Goal: Task Accomplishment & Management: Complete application form

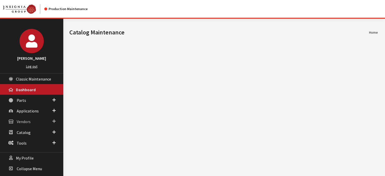
click at [29, 116] on link "Vendors" at bounding box center [31, 121] width 63 height 11
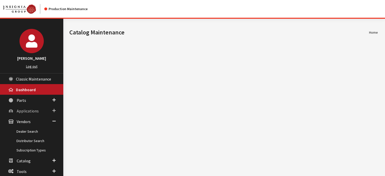
click at [29, 113] on link "Applications" at bounding box center [31, 110] width 63 height 11
click at [30, 135] on link "Uploads" at bounding box center [31, 139] width 63 height 9
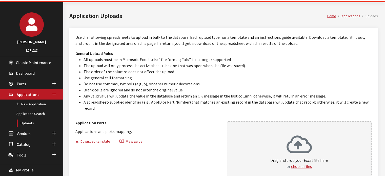
scroll to position [25, 0]
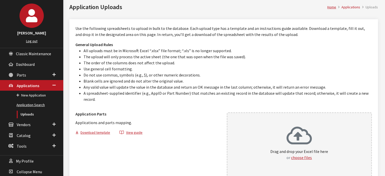
click at [33, 102] on link "Application Search" at bounding box center [31, 104] width 63 height 9
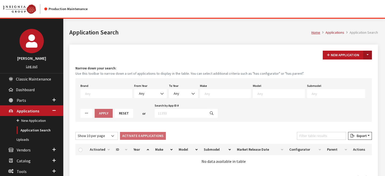
click at [368, 57] on button "Toggle Dropdown" at bounding box center [367, 55] width 9 height 9
click at [363, 67] on button "New From Existing..." at bounding box center [349, 65] width 43 height 9
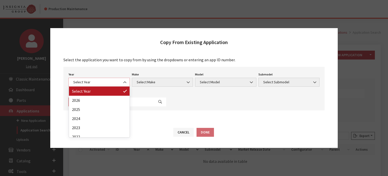
click at [85, 79] on span "Select Year" at bounding box center [99, 82] width 61 height 9
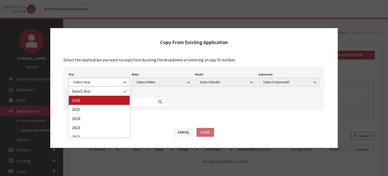
select select "43"
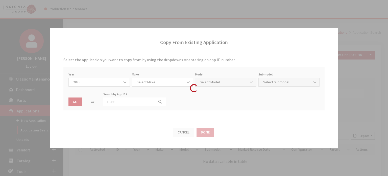
drag, startPoint x: 105, startPoint y: 106, endPoint x: 94, endPoint y: 109, distance: 11.2
click at [104, 106] on div "Modal title Cancel Yes OK Modal title OK Modal title Cancel Apply Copy From Exi…" at bounding box center [225, 114] width 324 height 191
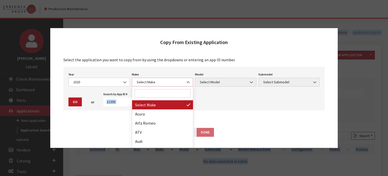
click at [150, 78] on span "Select Make" at bounding box center [162, 82] width 61 height 9
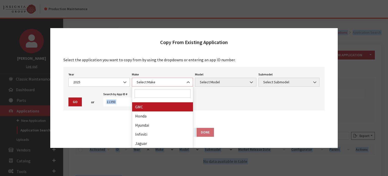
scroll to position [126, 0]
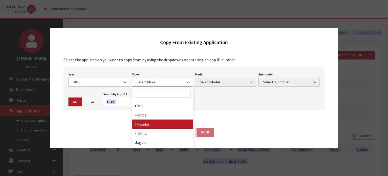
select select "30"
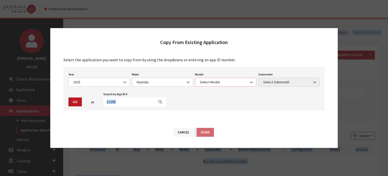
click at [227, 80] on span "Select Model" at bounding box center [226, 81] width 55 height 5
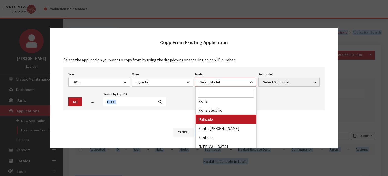
scroll to position [97, 0]
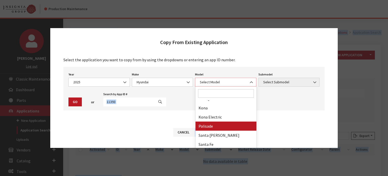
select select "1068"
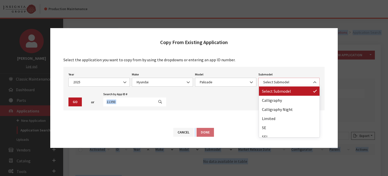
click at [277, 80] on span "Select Submodel" at bounding box center [289, 81] width 55 height 5
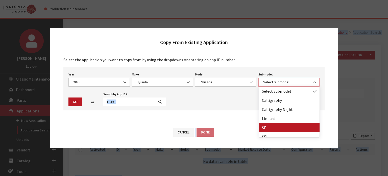
select select "132"
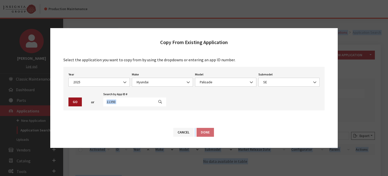
click at [72, 103] on button "Go" at bounding box center [75, 101] width 13 height 9
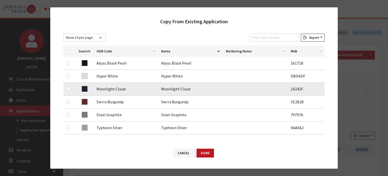
scroll to position [76, 0]
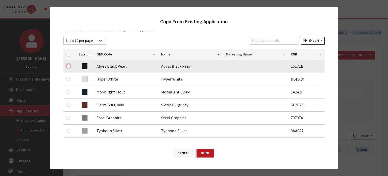
click at [68, 65] on input "checkbox" at bounding box center [69, 66] width 4 height 4
checkbox input "true"
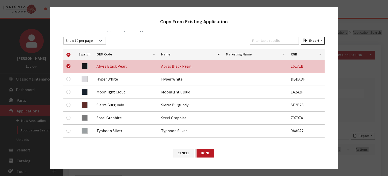
scroll to position [160, 0]
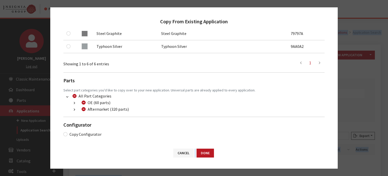
click at [75, 112] on button "button" at bounding box center [75, 110] width 10 height 6
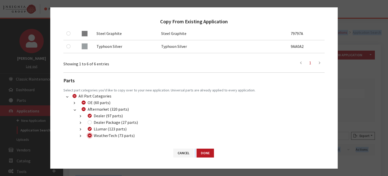
click at [89, 136] on input "WeatherTech (73 parts)" at bounding box center [90, 135] width 4 height 4
click at [90, 136] on input "WeatherTech (73 parts)" at bounding box center [90, 135] width 4 height 4
checkbox input "false"
click at [88, 117] on div "Dealer (97 parts)" at bounding box center [104, 116] width 37 height 6
click at [89, 122] on div "Dealer Package (27 parts)" at bounding box center [112, 122] width 52 height 6
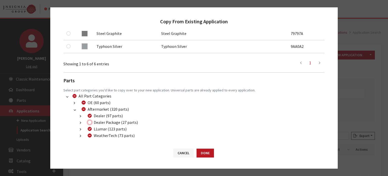
click at [89, 123] on input "Dealer Package (27 parts)" at bounding box center [90, 122] width 4 height 4
checkbox input "true"
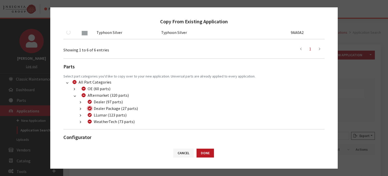
scroll to position [186, 0]
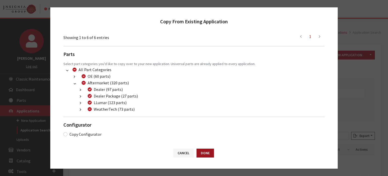
click at [211, 154] on button "Done" at bounding box center [205, 152] width 17 height 9
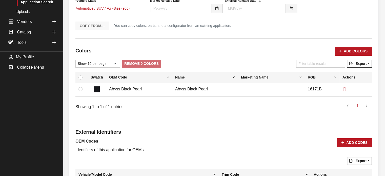
scroll to position [126, 0]
click at [341, 50] on icon "button" at bounding box center [340, 52] width 3 height 4
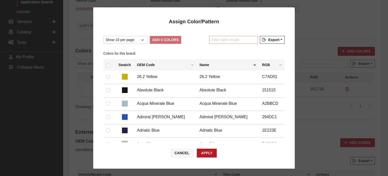
click at [223, 42] on input "Filter table results" at bounding box center [233, 40] width 49 height 8
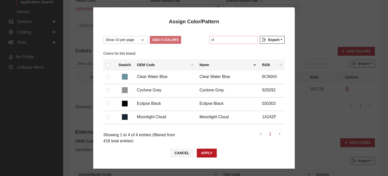
type input "c"
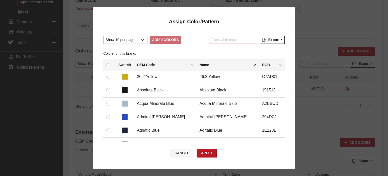
click at [234, 40] on input "Filter table results" at bounding box center [233, 40] width 49 height 8
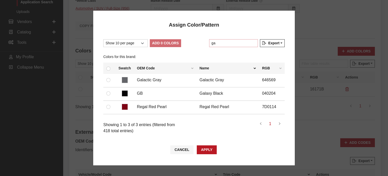
type input "g"
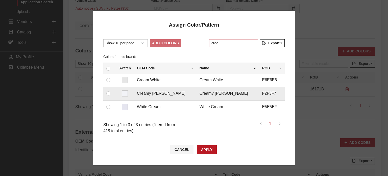
type input "crea"
click at [107, 93] on input "checkbox" at bounding box center [108, 93] width 4 height 4
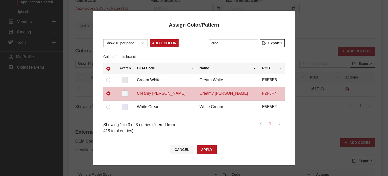
click at [159, 39] on div "Show 10 per page Show 25 per page Show 50 per page Show 100 per page Show 1000 …" at bounding box center [194, 86] width 202 height 105
click at [161, 42] on button "Add 1 Color" at bounding box center [164, 43] width 29 height 8
checkbox input "false"
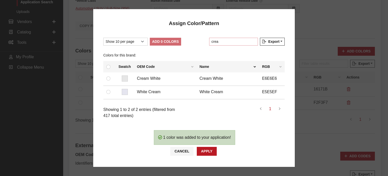
click at [223, 44] on input "crea" at bounding box center [233, 42] width 49 height 8
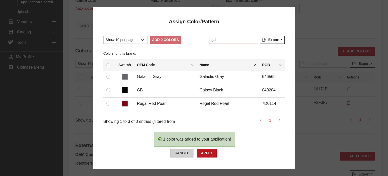
type input "gal"
click at [190, 149] on button "Cancel" at bounding box center [181, 152] width 23 height 9
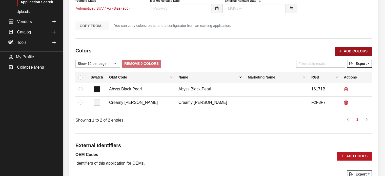
click at [348, 53] on button "Add Colors" at bounding box center [352, 51] width 37 height 9
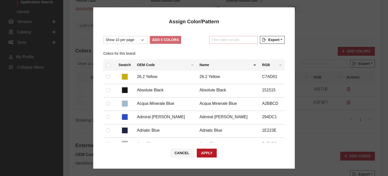
click at [239, 37] on input "Filter table results" at bounding box center [233, 40] width 49 height 8
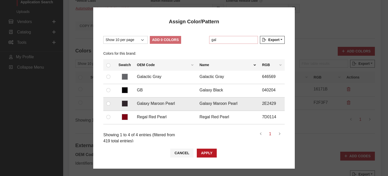
type input "gal"
click at [108, 101] on input "checkbox" at bounding box center [108, 103] width 4 height 4
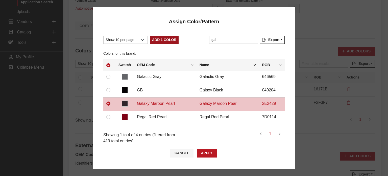
click at [165, 37] on button "Add 1 Color" at bounding box center [164, 40] width 29 height 8
checkbox input "false"
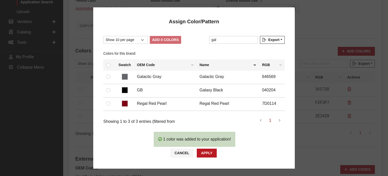
drag, startPoint x: 223, startPoint y: 44, endPoint x: 224, endPoint y: 41, distance: 3.1
click at [223, 43] on div "Filter table results gal" at bounding box center [233, 41] width 51 height 10
click at [224, 38] on input "gal" at bounding box center [233, 40] width 49 height 8
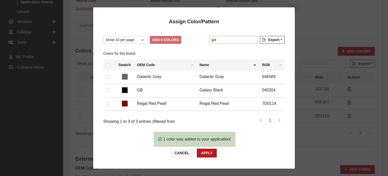
click at [224, 38] on input "gal" at bounding box center [233, 40] width 49 height 8
type input "r"
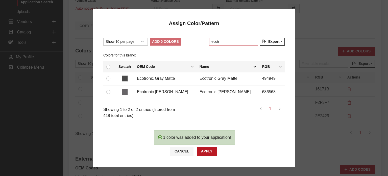
type input "ecotr"
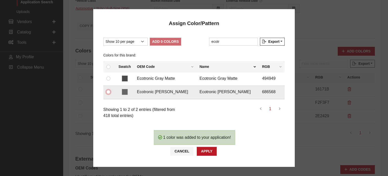
click at [108, 92] on input "checkbox" at bounding box center [108, 92] width 4 height 4
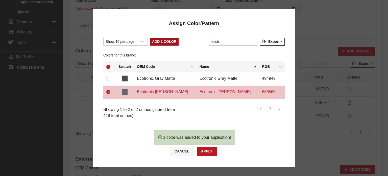
click at [168, 43] on button "Add 1 Color" at bounding box center [164, 42] width 29 height 8
checkbox input "false"
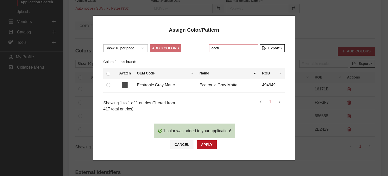
click at [230, 49] on input "ecotr" at bounding box center [233, 48] width 49 height 8
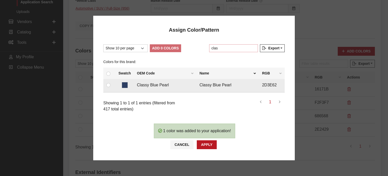
type input "clas"
click at [107, 84] on div at bounding box center [109, 85] width 6 height 6
click at [108, 84] on input "checkbox" at bounding box center [108, 85] width 4 height 4
checkbox input "true"
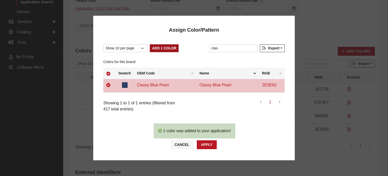
click at [167, 48] on button "Add 1 Color" at bounding box center [164, 48] width 29 height 8
checkbox input "false"
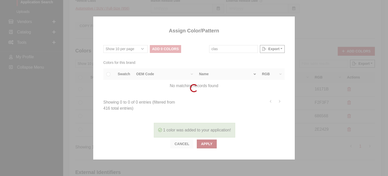
click at [203, 142] on button "Apply" at bounding box center [207, 143] width 20 height 9
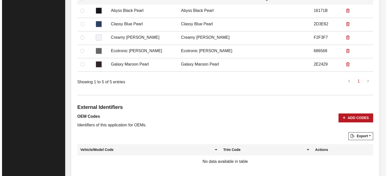
scroll to position [294, 0]
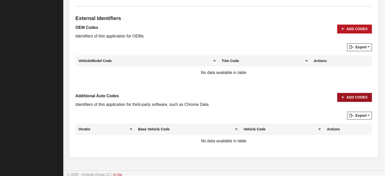
click at [344, 96] on icon "button" at bounding box center [342, 98] width 3 height 4
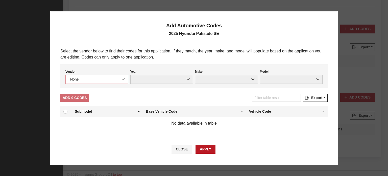
click at [79, 79] on span "None" at bounding box center [97, 79] width 56 height 5
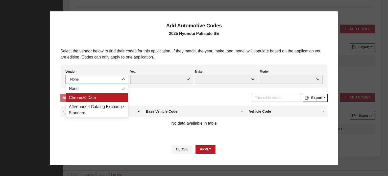
select select "4"
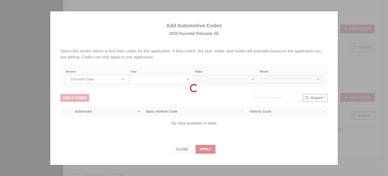
select select "2025"
select select "17"
select select "54998"
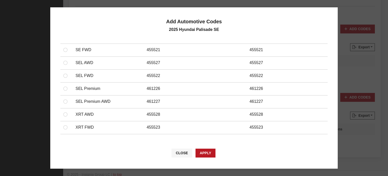
scroll to position [121, 0]
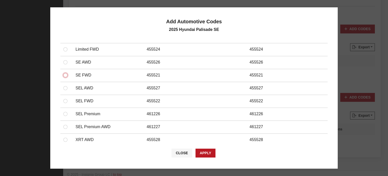
click at [64, 75] on input "checkbox" at bounding box center [65, 75] width 4 height 4
checkbox input "true"
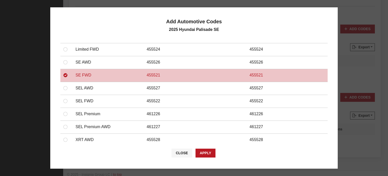
click at [65, 64] on div at bounding box center [66, 62] width 6 height 6
click at [65, 60] on input "checkbox" at bounding box center [65, 62] width 4 height 4
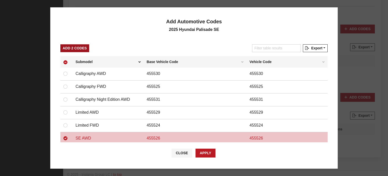
click at [79, 51] on button "Add 2 Codes" at bounding box center [74, 48] width 29 height 8
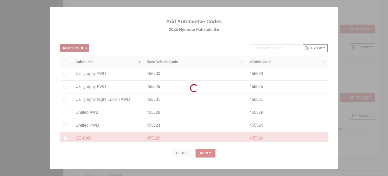
checkbox input "false"
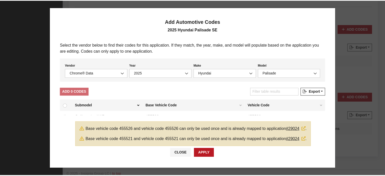
scroll to position [0, 0]
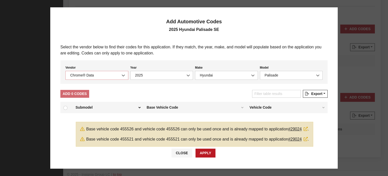
click at [94, 76] on span "Chrome® Data" at bounding box center [97, 75] width 56 height 5
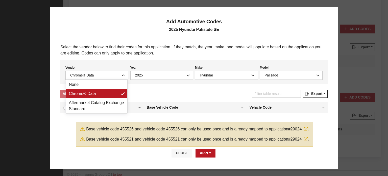
click at [184, 157] on button "Close" at bounding box center [182, 152] width 21 height 9
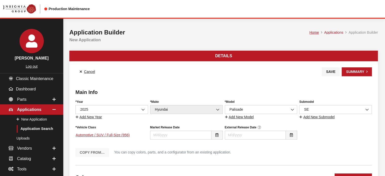
click at [115, 102] on div "Year Select Year 2026 2025 2024 2023 2022 2021 2020 2019 2018 2017 2016 2015 20…" at bounding box center [111, 108] width 75 height 21
click at [116, 109] on span "2025" at bounding box center [112, 109] width 66 height 5
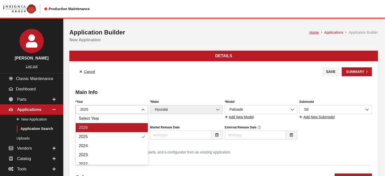
select select "44"
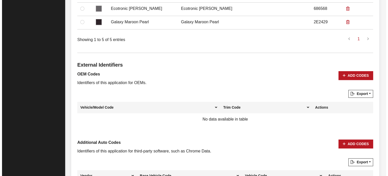
scroll to position [294, 0]
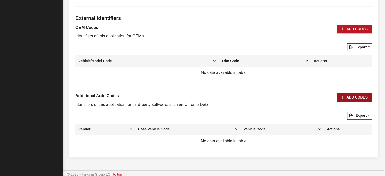
click at [350, 95] on button "Add Codes" at bounding box center [354, 97] width 35 height 9
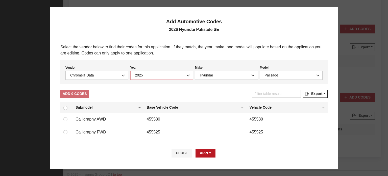
click at [144, 74] on span "2025" at bounding box center [162, 75] width 56 height 5
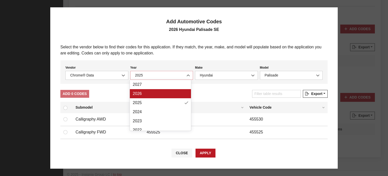
select select "2026"
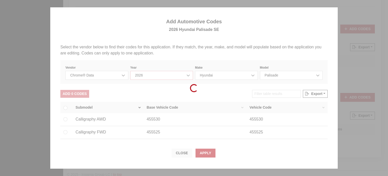
select select "17"
select select "71499"
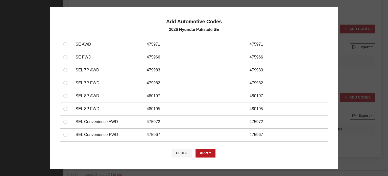
scroll to position [101, 0]
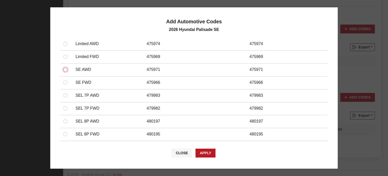
click at [65, 69] on input "checkbox" at bounding box center [65, 70] width 4 height 4
checkbox input "true"
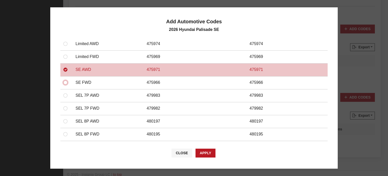
click at [64, 82] on input "checkbox" at bounding box center [65, 82] width 4 height 4
checkbox input "true"
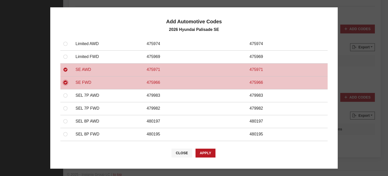
scroll to position [0, 0]
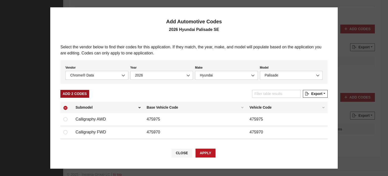
click at [78, 97] on button "Add 2 Codes" at bounding box center [74, 94] width 29 height 8
checkbox input "false"
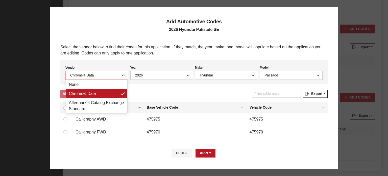
click at [107, 77] on span "Chrome® Data" at bounding box center [97, 75] width 56 height 5
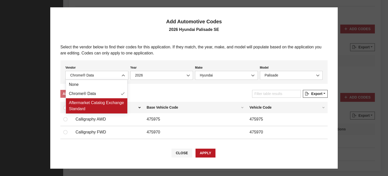
drag, startPoint x: 112, startPoint y: 100, endPoint x: 112, endPoint y: 106, distance: 5.8
select select "2"
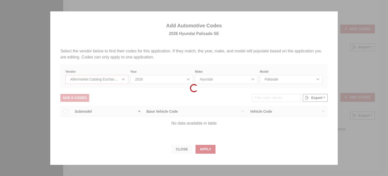
select select "2026"
select select "3"
select select "27567"
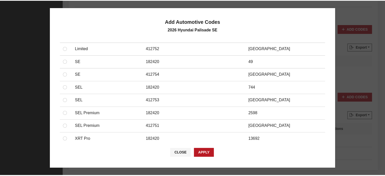
scroll to position [126, 0]
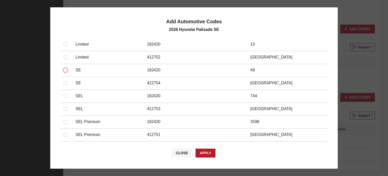
click at [63, 70] on input "checkbox" at bounding box center [65, 70] width 4 height 4
checkbox input "true"
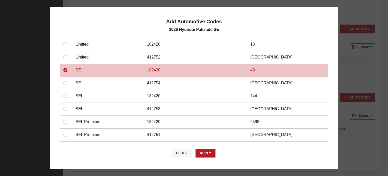
click at [67, 85] on div at bounding box center [66, 83] width 6 height 6
click at [66, 83] on input "checkbox" at bounding box center [65, 83] width 4 height 4
checkbox input "true"
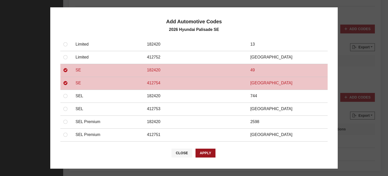
click at [209, 155] on button "Apply" at bounding box center [206, 152] width 20 height 9
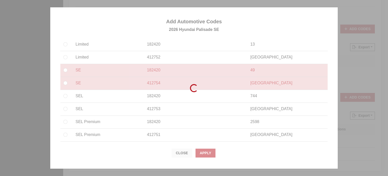
checkbox input "false"
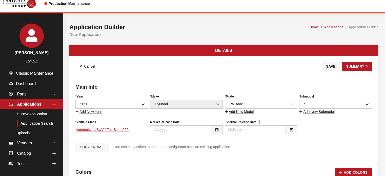
scroll to position [0, 0]
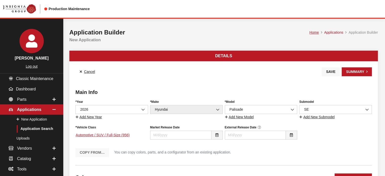
click at [331, 70] on button "Save" at bounding box center [330, 71] width 18 height 9
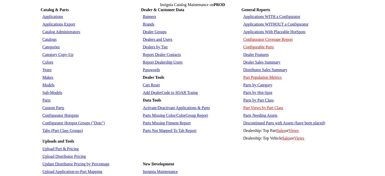
click at [49, 60] on link "Colors" at bounding box center [47, 62] width 11 height 4
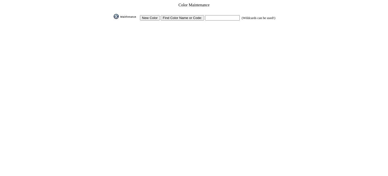
click at [159, 16] on input "New Color" at bounding box center [150, 17] width 20 height 5
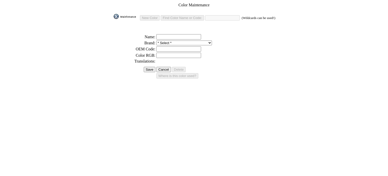
click at [171, 34] on input "text" at bounding box center [179, 36] width 45 height 5
type input "Classy Blue Pearl"
click at [113, 19] on input "image" at bounding box center [113, 19] width 0 height 0
click at [169, 40] on select "* Select * 3D Carbon 3M ACE Acura Advent Agri-Cover Alfa Romeo AlloyGator Alpin…" at bounding box center [185, 42] width 56 height 5
select select "24"
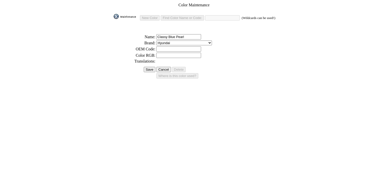
click at [157, 40] on select "* Select * 3D Carbon 3M ACE Acura Advent Agri-Cover Alfa Romeo AlloyGator Alpin…" at bounding box center [185, 42] width 56 height 5
drag, startPoint x: 170, startPoint y: 47, endPoint x: 170, endPoint y: 52, distance: 4.8
click at [170, 47] on input "text" at bounding box center [179, 48] width 45 height 5
click at [170, 53] on input "text" at bounding box center [179, 55] width 45 height 5
paste input "#2D3E62"
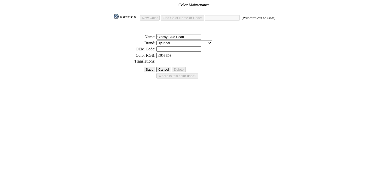
click at [160, 53] on input "#2D3E62" at bounding box center [179, 55] width 45 height 5
type input "2D3E62"
drag, startPoint x: 190, startPoint y: 37, endPoint x: 144, endPoint y: 35, distance: 46.8
click at [139, 37] on tbody "Color Maintenance New Color Find Color Name or Code: (Wildcards can be used!) *…" at bounding box center [194, 43] width 163 height 81
click at [183, 34] on input "Classy Blue Pearl" at bounding box center [179, 36] width 45 height 5
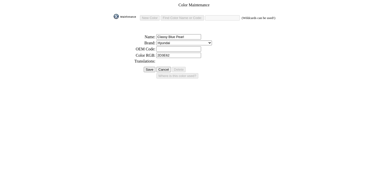
click at [183, 34] on input "Classy Blue Pearl" at bounding box center [179, 36] width 45 height 5
click at [173, 47] on input "text" at bounding box center [179, 48] width 45 height 5
paste input "Classy Blue Pearl"
type input "Classy Blue Pearl"
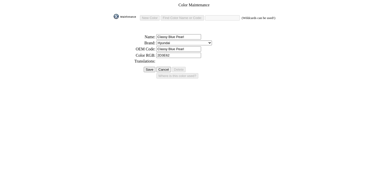
click at [147, 67] on input "Save" at bounding box center [150, 69] width 12 height 5
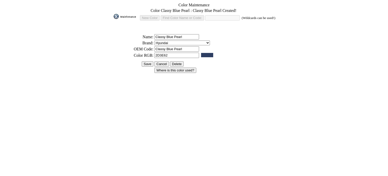
click at [147, 67] on td at bounding box center [133, 70] width 41 height 6
click at [147, 63] on input "Save" at bounding box center [148, 63] width 12 height 5
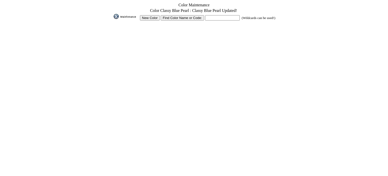
click at [153, 15] on input "New Color" at bounding box center [150, 17] width 20 height 5
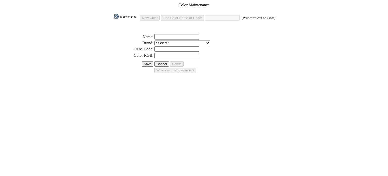
click at [174, 34] on input "text" at bounding box center [177, 36] width 45 height 5
paste input "Galaxy Maroon Pearl"
type input "Galaxy Maroon Pearl"
click at [171, 54] on input "text" at bounding box center [177, 55] width 45 height 5
paste input "#2E2429"
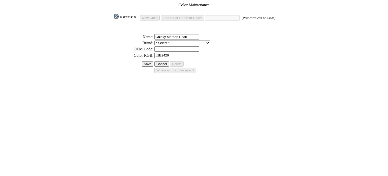
click at [158, 53] on input "#2E2429" at bounding box center [177, 55] width 45 height 5
type input "2E2429"
click at [175, 35] on input "Galaxy Maroon Pearl" at bounding box center [177, 36] width 45 height 5
click at [171, 46] on input "text" at bounding box center [177, 48] width 45 height 5
paste input "Galaxy Maroon Pearl"
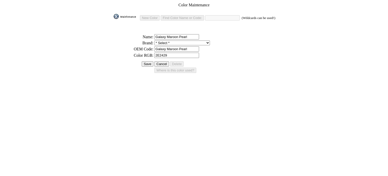
type input "Galaxy Maroon Pearl"
click at [172, 40] on select "* Select * 3D Carbon 3M ACE Acura Advent Agri-Cover Alfa Romeo AlloyGator Alpin…" at bounding box center [183, 42] width 56 height 5
select select "24"
click at [155, 40] on select "* Select * 3D Carbon 3M ACE Acura Advent Agri-Cover Alfa Romeo AlloyGator Alpin…" at bounding box center [183, 42] width 56 height 5
click at [150, 61] on input "Save" at bounding box center [148, 63] width 12 height 5
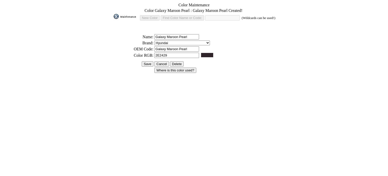
click at [150, 61] on input "Save" at bounding box center [148, 63] width 12 height 5
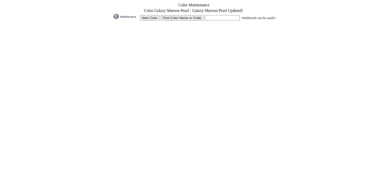
click at [148, 16] on input "New Color" at bounding box center [150, 17] width 20 height 5
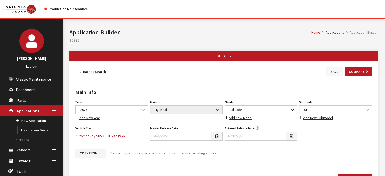
click at [326, 71] on button "Save" at bounding box center [334, 71] width 16 height 9
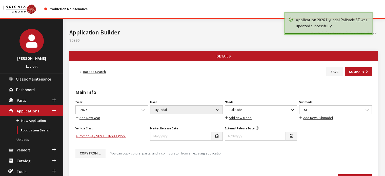
click at [93, 70] on link "Back to Search" at bounding box center [92, 71] width 35 height 9
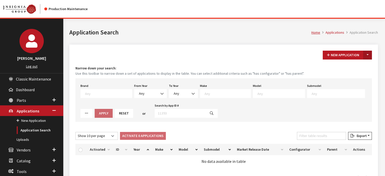
click at [370, 54] on button "Toggle Dropdown" at bounding box center [367, 55] width 9 height 9
click at [357, 68] on button "New From Existing..." at bounding box center [349, 65] width 43 height 9
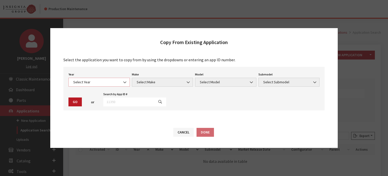
click at [83, 81] on span "Select Year" at bounding box center [99, 81] width 55 height 5
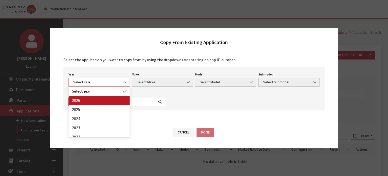
select select "44"
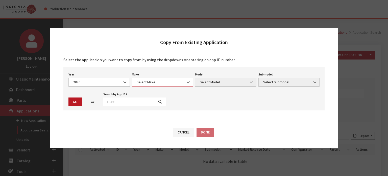
click at [143, 84] on span "Select Make" at bounding box center [162, 81] width 55 height 5
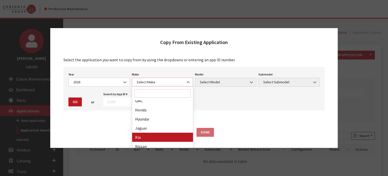
scroll to position [101, 0]
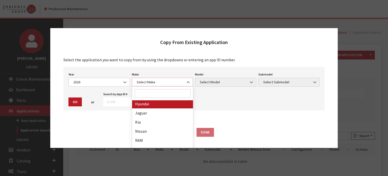
select select "30"
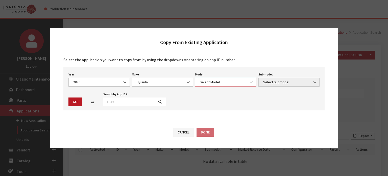
click at [217, 82] on span "Select Model" at bounding box center [226, 81] width 55 height 5
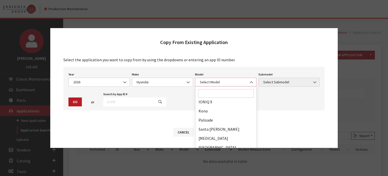
scroll to position [40, 0]
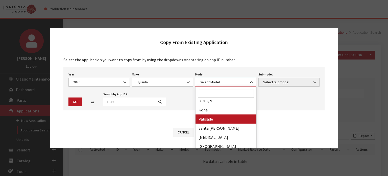
select select "1068"
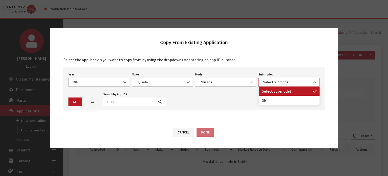
click at [274, 80] on span "Select Submodel" at bounding box center [289, 81] width 55 height 5
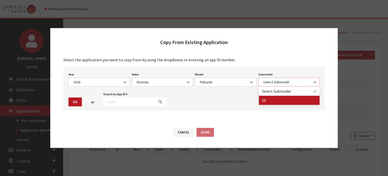
select select "132"
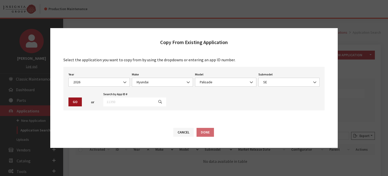
click at [70, 102] on button "Go" at bounding box center [75, 101] width 13 height 9
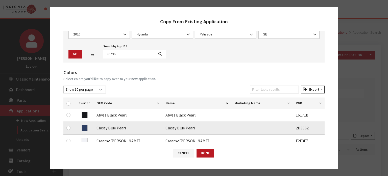
scroll to position [51, 0]
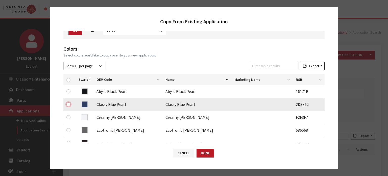
click at [69, 104] on input "checkbox" at bounding box center [69, 104] width 4 height 4
checkbox input "true"
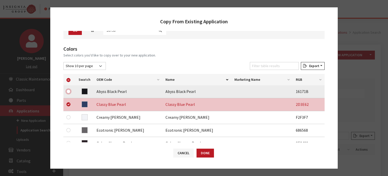
click at [68, 93] on input "checkbox" at bounding box center [69, 91] width 4 height 4
checkbox input "true"
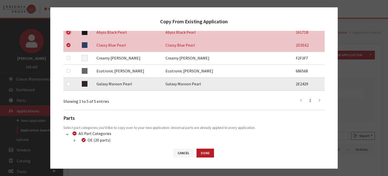
scroll to position [101, 0]
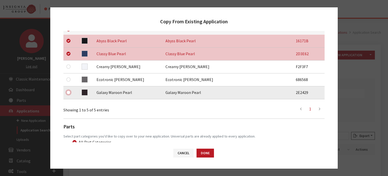
click at [69, 91] on input "checkbox" at bounding box center [69, 92] width 4 height 4
checkbox input "true"
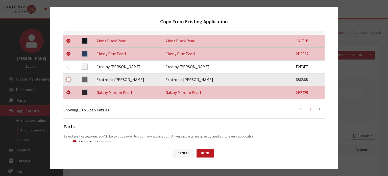
click at [69, 79] on input "checkbox" at bounding box center [69, 79] width 4 height 4
checkbox input "true"
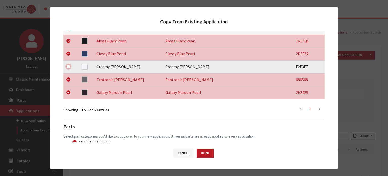
click at [68, 64] on input "checkbox" at bounding box center [69, 66] width 4 height 4
checkbox input "true"
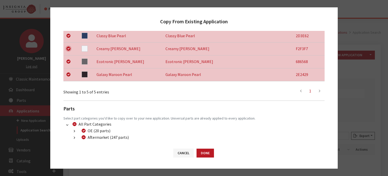
scroll to position [147, 0]
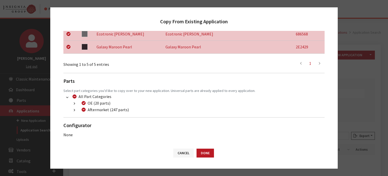
click at [74, 108] on button "button" at bounding box center [75, 110] width 10 height 6
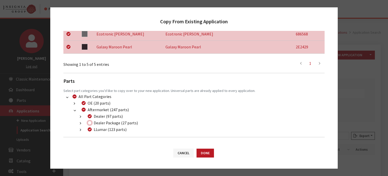
click at [90, 122] on input "Dealer Package (27 parts)" at bounding box center [90, 123] width 4 height 4
checkbox input "true"
click at [206, 152] on button "Done" at bounding box center [205, 152] width 17 height 9
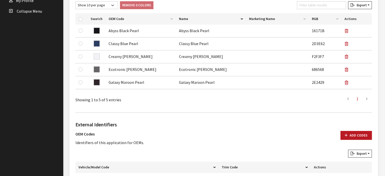
scroll to position [177, 0]
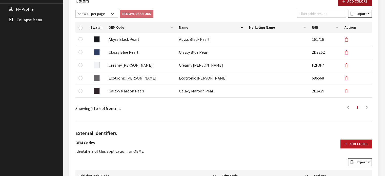
click at [344, 3] on button "Add Colors" at bounding box center [355, 1] width 34 height 9
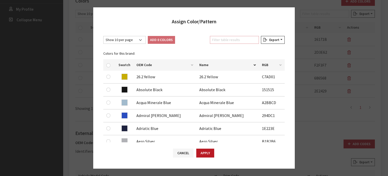
click at [220, 40] on input "Filter table results" at bounding box center [234, 40] width 49 height 8
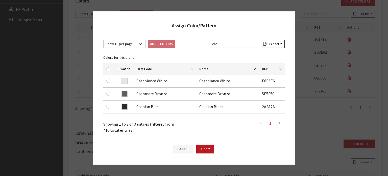
click at [228, 46] on input "cas" at bounding box center [234, 44] width 49 height 8
click at [227, 46] on input "cas" at bounding box center [234, 44] width 49 height 8
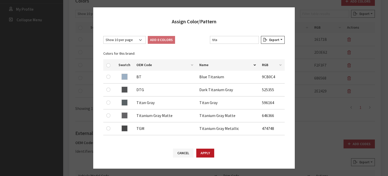
click at [225, 35] on div "Show 10 per page Show 25 per page Show 50 per page Show 100 per page Show 1000 …" at bounding box center [194, 86] width 202 height 111
click at [219, 41] on input "tita" at bounding box center [234, 40] width 49 height 8
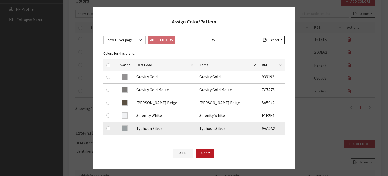
type input "ty"
click at [108, 128] on input "checkbox" at bounding box center [108, 128] width 4 height 4
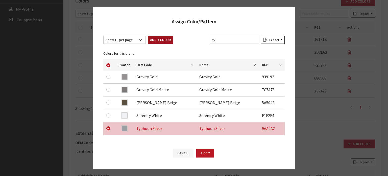
click at [152, 38] on button "Add 1 Color" at bounding box center [160, 40] width 25 height 8
checkbox input "false"
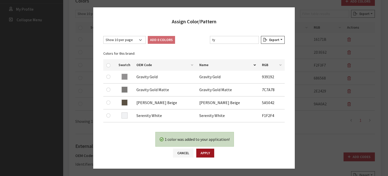
click at [209, 151] on button "Apply" at bounding box center [205, 152] width 18 height 9
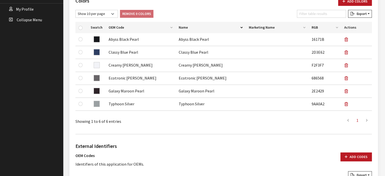
drag, startPoint x: 355, startPoint y: 3, endPoint x: 349, endPoint y: 6, distance: 6.5
click at [355, 2] on button "Add Colors" at bounding box center [355, 1] width 34 height 9
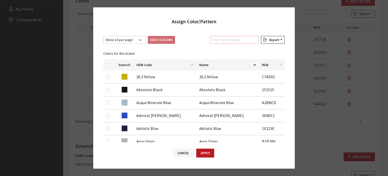
click at [226, 40] on input "Filter table results" at bounding box center [234, 40] width 49 height 8
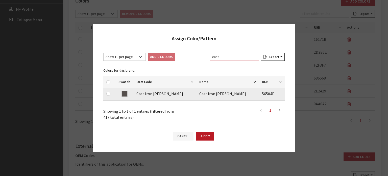
type input "cast"
click at [108, 92] on input "checkbox" at bounding box center [108, 94] width 4 height 4
checkbox input "true"
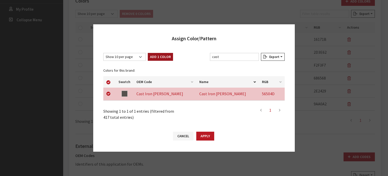
click at [165, 58] on button "Add 1 Color" at bounding box center [160, 57] width 25 height 8
checkbox input "false"
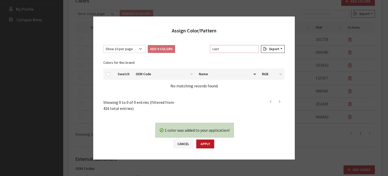
click at [224, 45] on input "cast" at bounding box center [234, 49] width 49 height 8
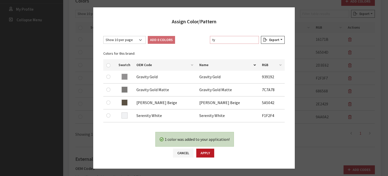
type input "t"
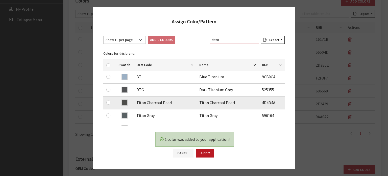
type input "titan"
click at [108, 102] on input "checkbox" at bounding box center [108, 102] width 4 height 4
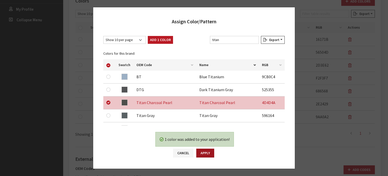
click at [204, 153] on button "Apply" at bounding box center [205, 152] width 18 height 9
checkbox input "false"
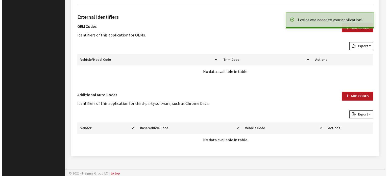
scroll to position [333, 0]
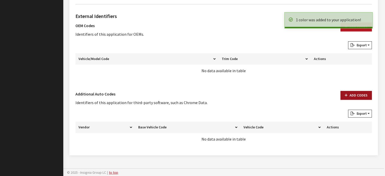
click at [357, 91] on button "Add Codes" at bounding box center [355, 95] width 31 height 9
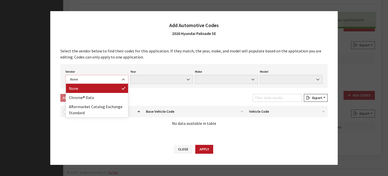
click at [92, 76] on span "None" at bounding box center [96, 79] width 63 height 9
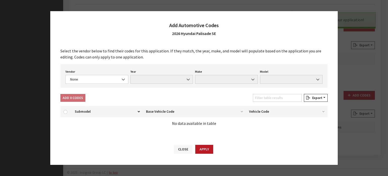
click at [185, 147] on button "Close" at bounding box center [183, 149] width 19 height 9
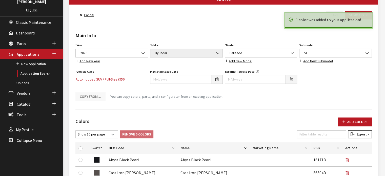
scroll to position [0, 0]
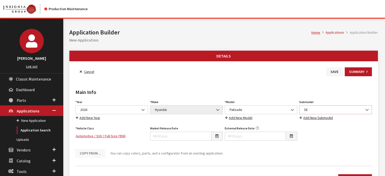
click at [333, 106] on span "SE" at bounding box center [335, 109] width 73 height 9
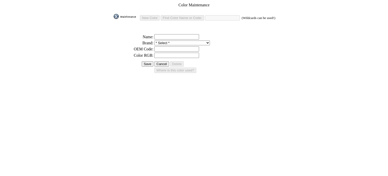
drag, startPoint x: 177, startPoint y: 37, endPoint x: 174, endPoint y: 32, distance: 5.3
click at [176, 37] on td at bounding box center [215, 37] width 122 height 6
click at [173, 34] on input "text" at bounding box center [177, 36] width 45 height 5
paste input "Cast Iron [PERSON_NAME]"
type input "Cast Iron [PERSON_NAME]"
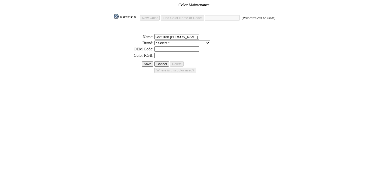
click at [160, 42] on select "* Select * 3D Carbon 3M ACE Acura Advent Agri-Cover Alfa Romeo AlloyGator Alpin…" at bounding box center [183, 42] width 56 height 5
select select "24"
click at [155, 40] on select "* Select * 3D Carbon 3M ACE Acura Advent Agri-Cover Alfa Romeo AlloyGator Alpin…" at bounding box center [183, 42] width 56 height 5
click at [163, 47] on input "text" at bounding box center [177, 48] width 45 height 5
paste input "Cast Iron [PERSON_NAME]"
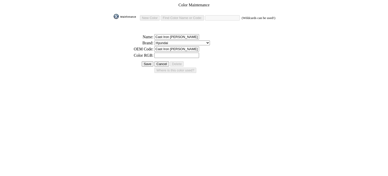
type input "Cast Iron [PERSON_NAME]"
click at [180, 53] on input "text" at bounding box center [177, 55] width 45 height 5
paste input "#56504D"
click at [157, 53] on input "#56504D" at bounding box center [177, 55] width 45 height 5
type input "56504D"
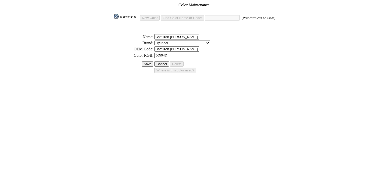
click at [148, 67] on td at bounding box center [133, 70] width 41 height 6
click at [146, 61] on input "Save" at bounding box center [148, 63] width 12 height 5
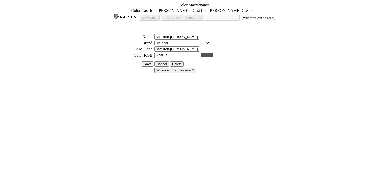
click at [147, 61] on input "Save" at bounding box center [148, 63] width 12 height 5
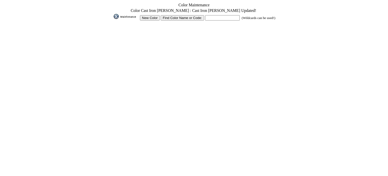
click at [147, 16] on input "New Color" at bounding box center [150, 17] width 20 height 5
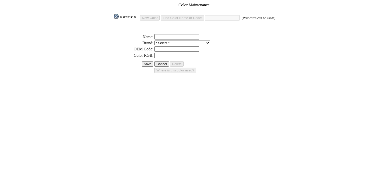
click at [169, 53] on input "text" at bounding box center [177, 55] width 45 height 5
paste input "#4D4D4A"
type input "#4D4D4A"
click at [160, 34] on input "text" at bounding box center [177, 36] width 45 height 5
click at [180, 35] on input "text" at bounding box center [177, 36] width 45 height 5
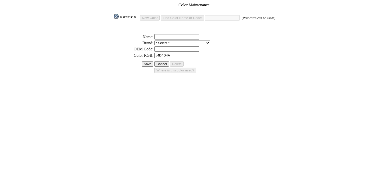
paste input "Titan Charcoal Pearl"
type input "Titan Charcoal Pearl"
click at [176, 40] on td "* Select * 3D Carbon 3M ACE Acura Advent Agri-Cover Alfa Romeo AlloyGator Alpin…" at bounding box center [215, 42] width 122 height 5
click at [176, 40] on select "* Select * 3D Carbon 3M ACE Acura Advent Agri-Cover Alfa Romeo AlloyGator Alpin…" at bounding box center [183, 42] width 56 height 5
select select "24"
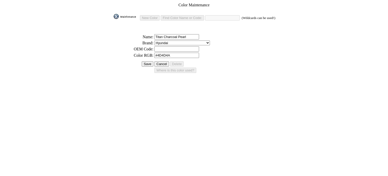
click at [155, 40] on select "* Select * 3D Carbon 3M ACE Acura Advent Agri-Cover Alfa Romeo AlloyGator Alpin…" at bounding box center [183, 42] width 56 height 5
drag, startPoint x: 168, startPoint y: 45, endPoint x: 167, endPoint y: 42, distance: 3.9
click at [168, 46] on input "text" at bounding box center [177, 48] width 45 height 5
paste input "Titan Charcoal Pearl"
type input "Titan Charcoal Pearl"
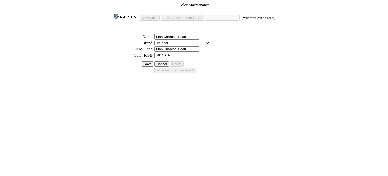
click at [158, 54] on input "#4D4D4A" at bounding box center [177, 55] width 45 height 5
type input "4D4D4A"
click at [150, 67] on td at bounding box center [133, 70] width 41 height 6
click at [150, 63] on input "Save" at bounding box center [148, 63] width 12 height 5
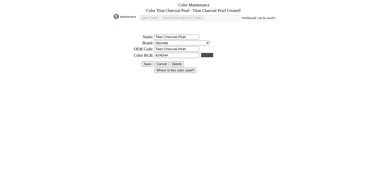
click at [150, 63] on input "Save" at bounding box center [148, 63] width 12 height 5
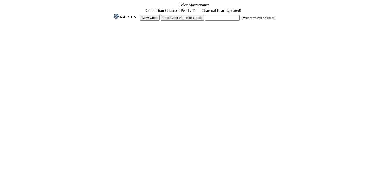
click at [231, 19] on td "New Color Find Color Name or Code: (Wildcards can be used!)" at bounding box center [194, 17] width 163 height 7
click at [230, 16] on input "text" at bounding box center [222, 17] width 35 height 5
type input "cast iron"
click at [113, 19] on input "image" at bounding box center [113, 19] width 0 height 0
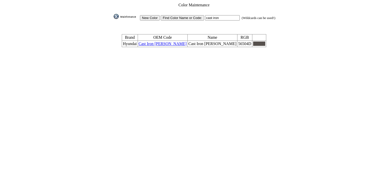
click at [171, 43] on table "Color Maintenance New Color Find Color Name or Code: cast iron (Wildcards can b…" at bounding box center [194, 25] width 164 height 46
click at [169, 41] on link "Cast Iron [PERSON_NAME]" at bounding box center [163, 43] width 48 height 4
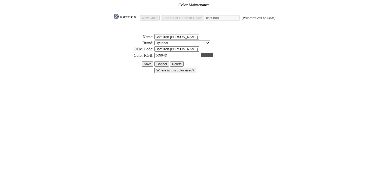
drag, startPoint x: 175, startPoint y: 52, endPoint x: 132, endPoint y: 49, distance: 43.3
click at [134, 52] on tr "* Color RGB: 56504D" at bounding box center [194, 55] width 163 height 6
paste input "#675C5B"
click at [157, 53] on input "#675C5B" at bounding box center [177, 55] width 45 height 5
type input "675C5B"
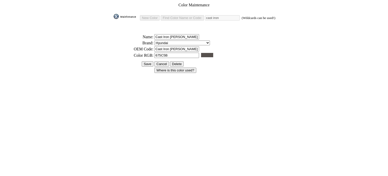
click at [150, 61] on input "Save" at bounding box center [148, 63] width 12 height 5
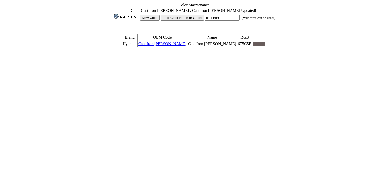
click at [133, 14] on img at bounding box center [126, 16] width 25 height 5
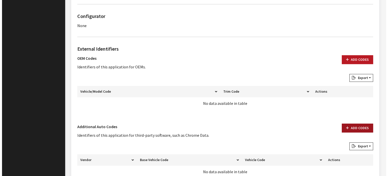
scroll to position [365, 0]
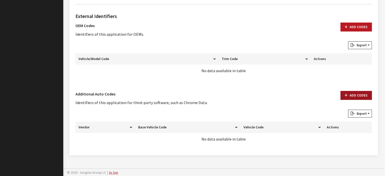
click at [359, 91] on button "Add Codes" at bounding box center [355, 95] width 31 height 9
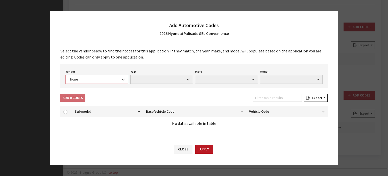
click at [99, 80] on span "None" at bounding box center [97, 79] width 56 height 5
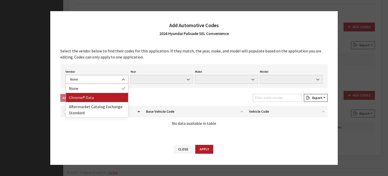
select select "4"
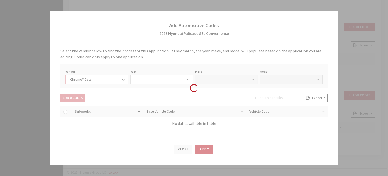
select select "2026"
select select "17"
select select "71499"
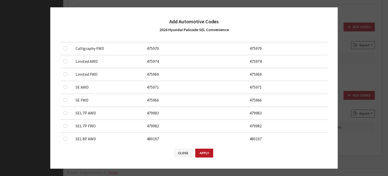
scroll to position [126, 0]
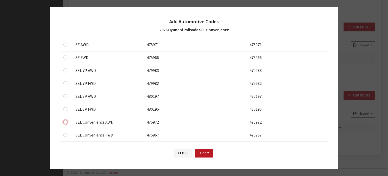
click at [66, 121] on input "checkbox" at bounding box center [65, 122] width 4 height 4
checkbox input "true"
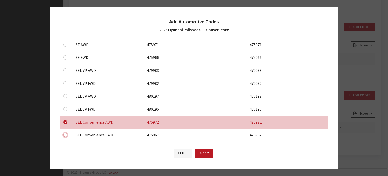
click at [66, 134] on input "checkbox" at bounding box center [65, 135] width 4 height 4
checkbox input "true"
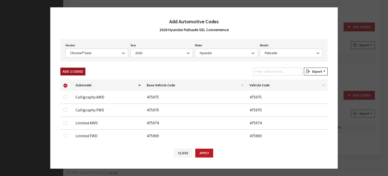
scroll to position [0, 0]
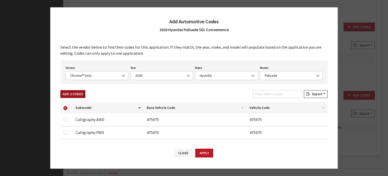
click at [80, 95] on button "Add 2 Codes" at bounding box center [72, 94] width 25 height 8
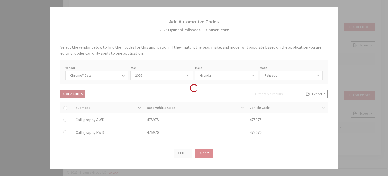
checkbox input "false"
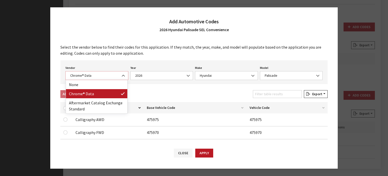
click at [93, 74] on span "Chrome® Data" at bounding box center [97, 75] width 56 height 5
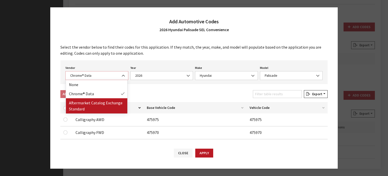
select select "2"
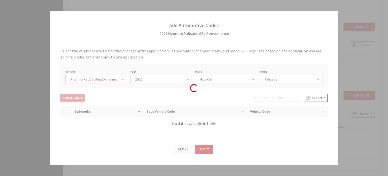
select select "2026"
select select "3"
select select "27567"
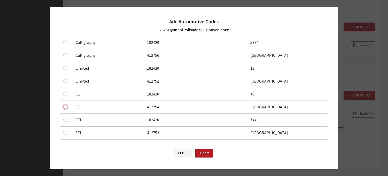
scroll to position [84, 0]
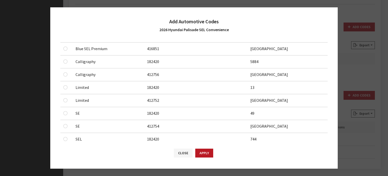
drag, startPoint x: 62, startPoint y: 112, endPoint x: 60, endPoint y: 58, distance: 53.9
click at [60, 58] on div "Available Automotive Codes: Submodel Base Vehicle Code Vehicle Code Blue SEL Pr…" at bounding box center [194, 115] width 274 height 198
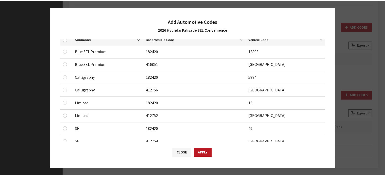
scroll to position [160, 0]
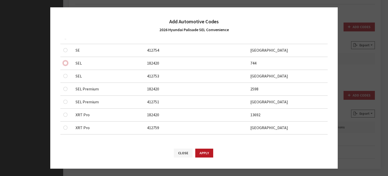
click at [67, 62] on input "checkbox" at bounding box center [65, 63] width 4 height 4
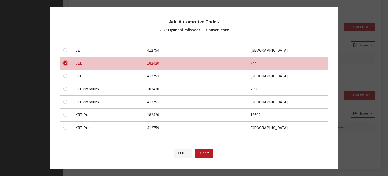
click at [67, 62] on input "checkbox" at bounding box center [65, 63] width 4 height 4
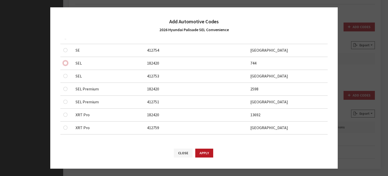
drag, startPoint x: 65, startPoint y: 63, endPoint x: 65, endPoint y: 71, distance: 7.1
click at [65, 63] on input "checkbox" at bounding box center [65, 63] width 4 height 4
checkbox input "true"
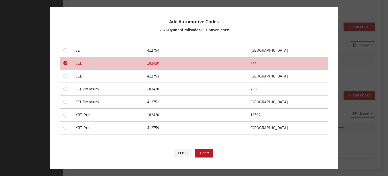
click at [63, 73] on td at bounding box center [66, 76] width 12 height 13
click at [66, 76] on input "checkbox" at bounding box center [65, 76] width 4 height 4
checkbox input "true"
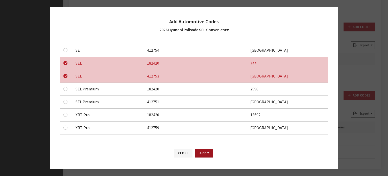
click at [201, 154] on button "Apply" at bounding box center [204, 152] width 18 height 9
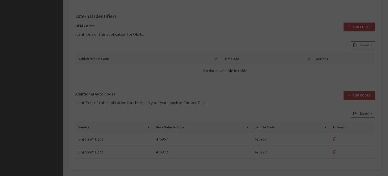
checkbox input "false"
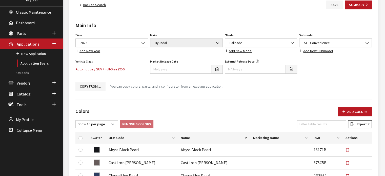
scroll to position [25, 0]
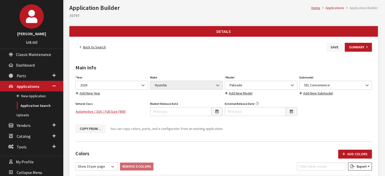
click at [334, 48] on button "Save" at bounding box center [334, 47] width 16 height 9
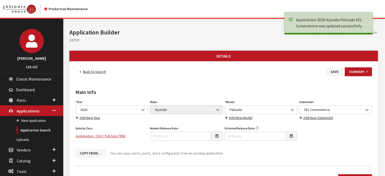
click at [100, 72] on link "Back to Search" at bounding box center [92, 71] width 35 height 9
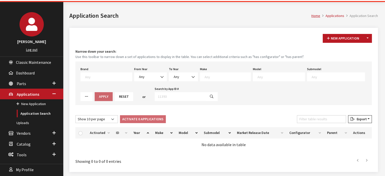
scroll to position [8, 0]
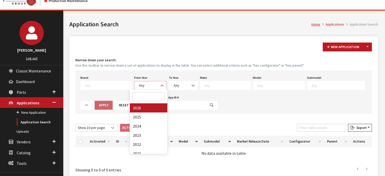
click at [160, 83] on b at bounding box center [160, 83] width 0 height 0
select select "2026"
select select
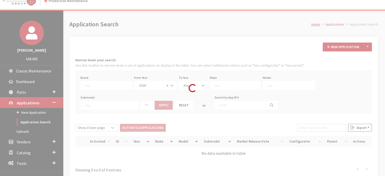
click at [199, 87] on div "Modal title Cancel Yes OK Modal title OK Modal title Cancel Apply Copy From Exi…" at bounding box center [223, 106] width 320 height 191
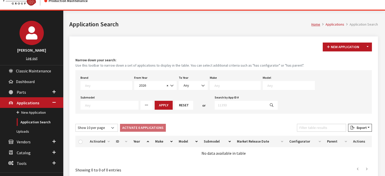
click at [214, 84] on textarea "Search" at bounding box center [237, 85] width 46 height 5
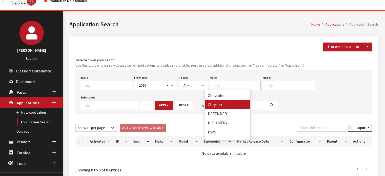
scroll to position [51, 0]
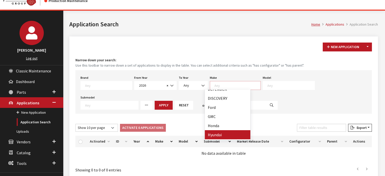
select select "30"
select select
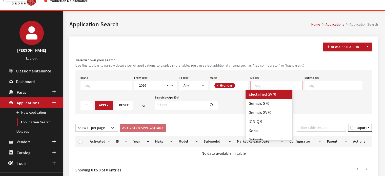
scroll to position [0, 0]
click at [270, 85] on textarea "Search" at bounding box center [278, 85] width 47 height 5
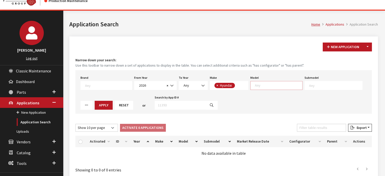
click at [270, 85] on textarea "Search" at bounding box center [278, 85] width 47 height 5
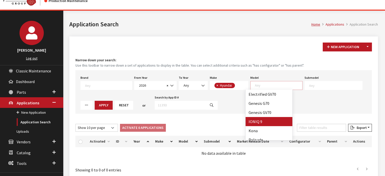
scroll to position [31, 0]
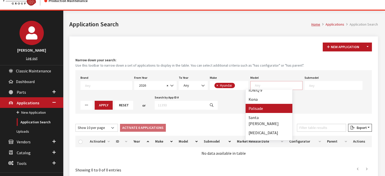
select select "1068"
select select
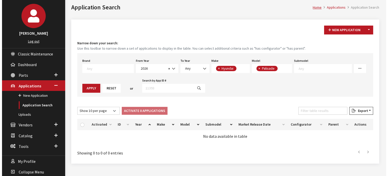
scroll to position [33, 0]
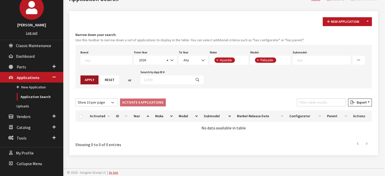
click at [88, 80] on button "Apply" at bounding box center [89, 79] width 18 height 9
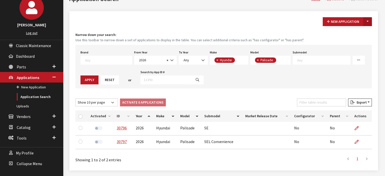
click at [365, 21] on button "Toggle Dropdown" at bounding box center [367, 21] width 9 height 9
click at [356, 29] on button "New From Existing..." at bounding box center [349, 32] width 43 height 9
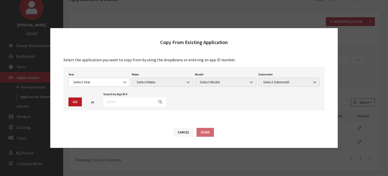
click at [83, 87] on div "Year Select Year 2026 2025 2024 2023 2022 2021 2020 2019 2018 2017 2016 2015 20…" at bounding box center [193, 88] width 261 height 43
click at [89, 82] on span "Select Year" at bounding box center [99, 81] width 55 height 5
click at [91, 85] on span "2025" at bounding box center [99, 82] width 61 height 9
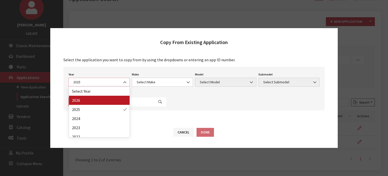
select select "44"
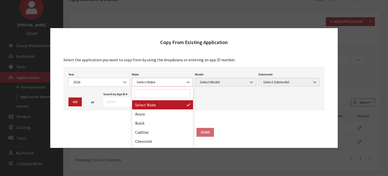
click at [167, 82] on span "Select Make" at bounding box center [162, 81] width 55 height 5
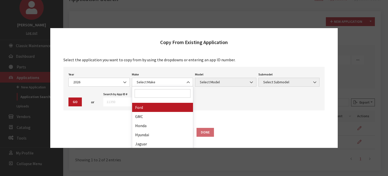
scroll to position [76, 0]
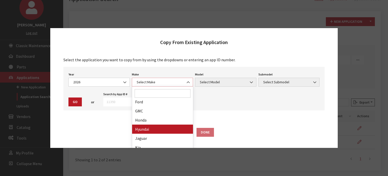
select select "30"
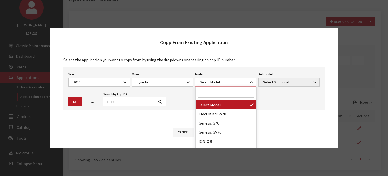
click at [232, 80] on span "Select Model" at bounding box center [226, 81] width 55 height 5
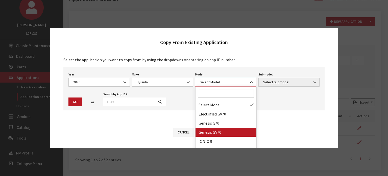
scroll to position [40, 0]
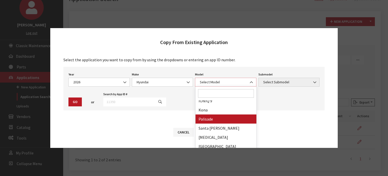
select select "1068"
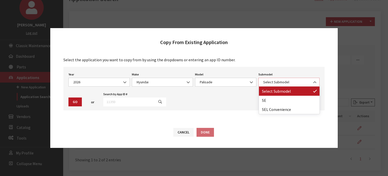
click at [298, 79] on span "Select Submodel" at bounding box center [289, 82] width 61 height 9
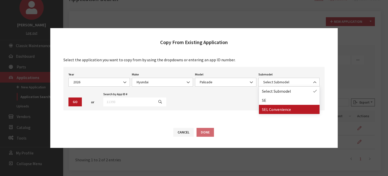
drag, startPoint x: 283, startPoint y: 104, endPoint x: 277, endPoint y: 111, distance: 9.5
select select "3852"
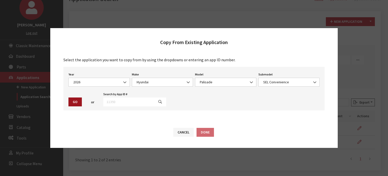
click at [74, 100] on button "Go" at bounding box center [75, 101] width 13 height 9
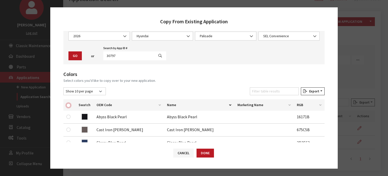
click at [68, 103] on input "checkbox" at bounding box center [69, 105] width 4 height 4
checkbox input "true"
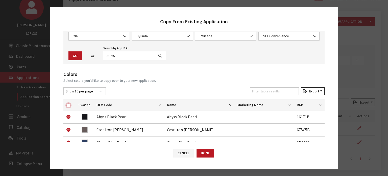
checkbox input "true"
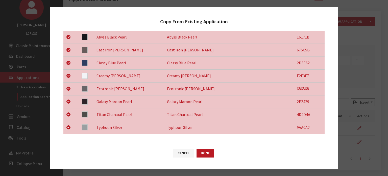
scroll to position [185, 0]
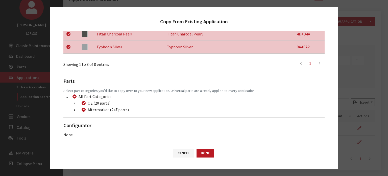
click at [74, 111] on icon "button" at bounding box center [74, 110] width 1 height 4
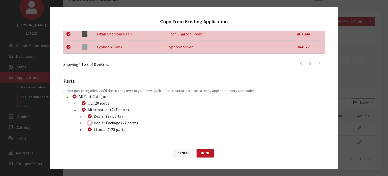
click at [91, 123] on input "Dealer Package (27 parts)" at bounding box center [90, 123] width 4 height 4
checkbox input "true"
click at [207, 154] on button "Done" at bounding box center [205, 152] width 17 height 9
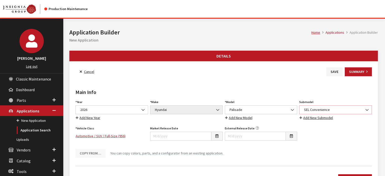
click at [361, 106] on span "SEL Convenience" at bounding box center [335, 109] width 73 height 9
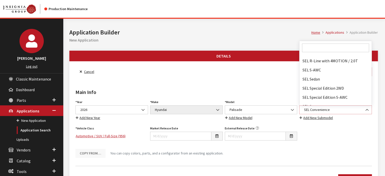
scroll to position [34331, 0]
select select "1282"
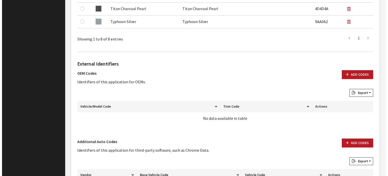
scroll to position [333, 0]
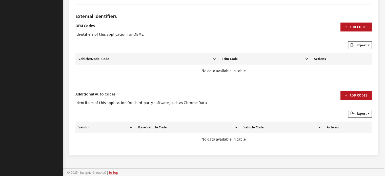
click at [353, 101] on div "Add Codes" at bounding box center [355, 100] width 37 height 19
click at [350, 96] on button "Add Codes" at bounding box center [355, 95] width 31 height 9
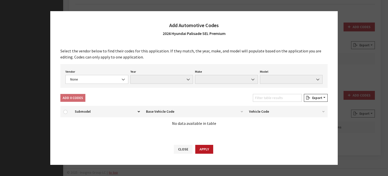
click at [87, 86] on div "Vendor None Chrome® Data Aftermarket Catalog Exchange Standard None Year None M…" at bounding box center [194, 76] width 268 height 24
click at [87, 79] on span "None" at bounding box center [97, 79] width 56 height 5
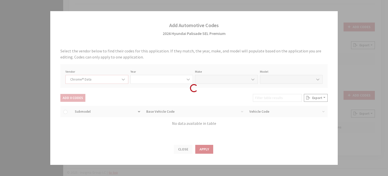
select select "4"
select select "2026"
select select "17"
select select "71499"
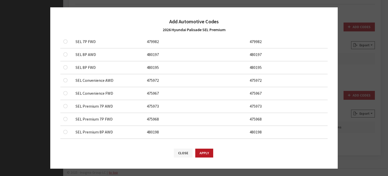
scroll to position [177, 0]
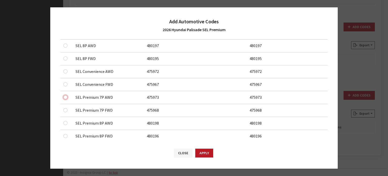
click at [67, 97] on input "checkbox" at bounding box center [65, 97] width 4 height 4
checkbox input "true"
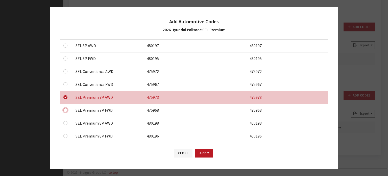
click at [67, 110] on input "checkbox" at bounding box center [65, 110] width 4 height 4
checkbox input "true"
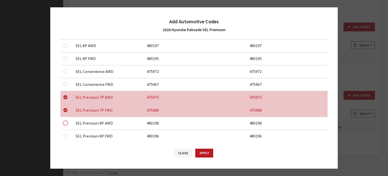
click at [64, 121] on input "checkbox" at bounding box center [65, 123] width 4 height 4
checkbox input "true"
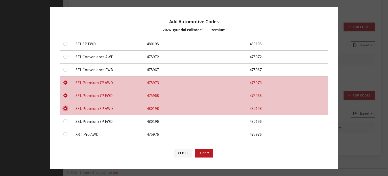
scroll to position [198, 0]
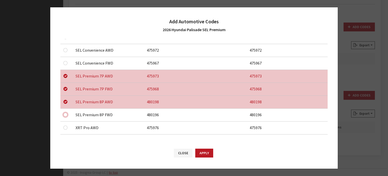
click at [65, 114] on input "checkbox" at bounding box center [65, 115] width 4 height 4
checkbox input "true"
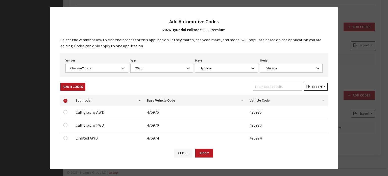
scroll to position [0, 0]
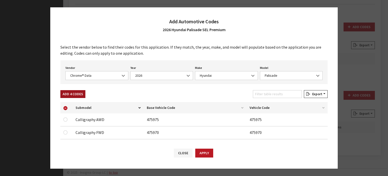
click at [78, 94] on button "Add 4 Codes" at bounding box center [72, 94] width 25 height 8
checkbox input "false"
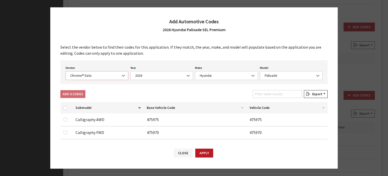
click at [120, 76] on span at bounding box center [124, 75] width 9 height 9
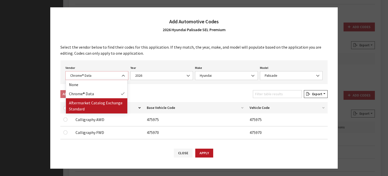
select select "2"
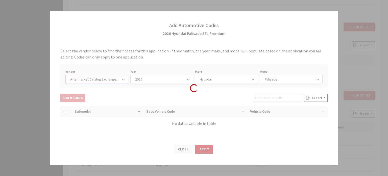
select select "2026"
select select "3"
select select "27567"
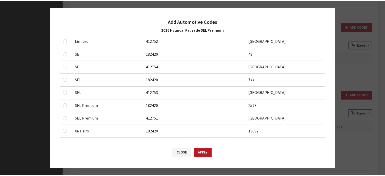
scroll to position [152, 0]
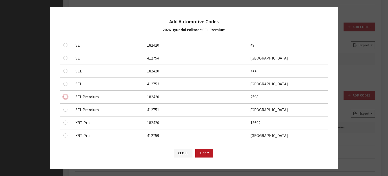
click at [67, 95] on input "checkbox" at bounding box center [65, 97] width 4 height 4
checkbox input "true"
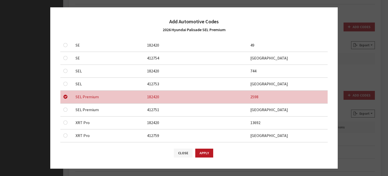
click at [68, 112] on td at bounding box center [66, 109] width 12 height 13
click at [66, 110] on div at bounding box center [66, 109] width 6 height 6
click at [65, 110] on input "checkbox" at bounding box center [65, 109] width 4 height 4
checkbox input "true"
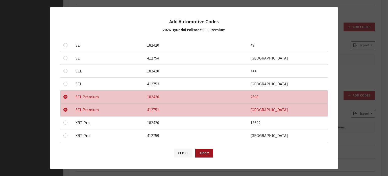
click at [205, 150] on button "Apply" at bounding box center [204, 152] width 18 height 9
checkbox input "false"
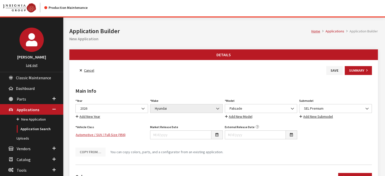
scroll to position [0, 0]
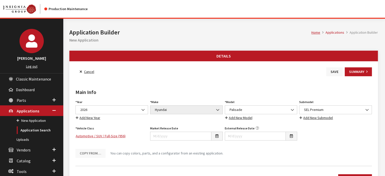
click at [331, 73] on button "Save" at bounding box center [334, 71] width 16 height 9
click at [100, 72] on link "Back to Search" at bounding box center [92, 71] width 35 height 9
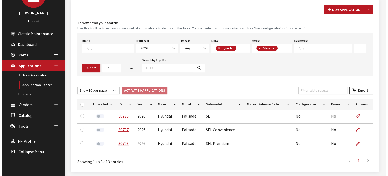
scroll to position [37, 0]
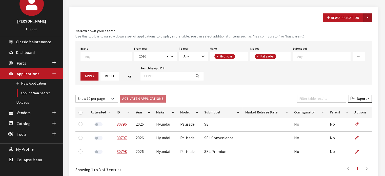
click at [368, 19] on button "Toggle Dropdown" at bounding box center [367, 17] width 9 height 9
click at [347, 29] on button "New From Existing..." at bounding box center [349, 28] width 43 height 9
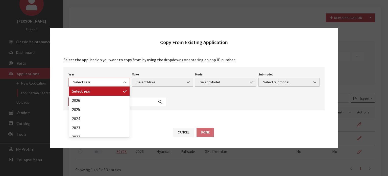
click at [81, 82] on span "Select Year" at bounding box center [99, 81] width 55 height 5
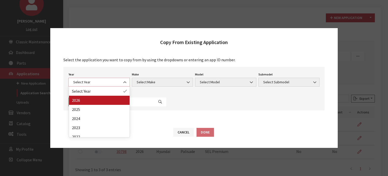
select select "44"
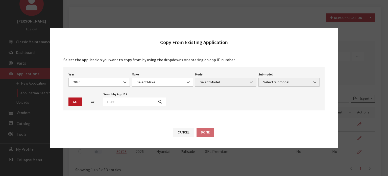
click at [164, 77] on div "Make Select Make Acura Buick Cadillac Chevrolet Chrysler DEFENDER DISCOVERY For…" at bounding box center [162, 79] width 63 height 16
click at [164, 79] on span "Select Make" at bounding box center [162, 82] width 61 height 9
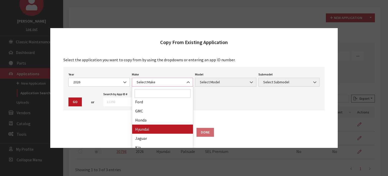
select select "30"
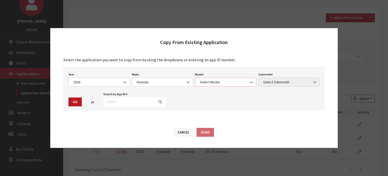
click at [207, 84] on span "Select Model" at bounding box center [226, 81] width 55 height 5
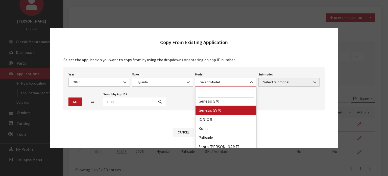
scroll to position [40, 0]
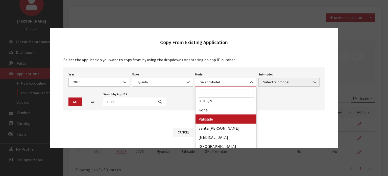
select select "1068"
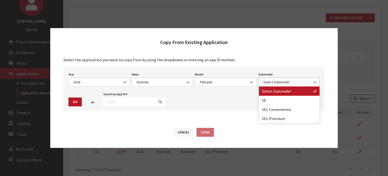
click at [261, 83] on span "Select Submodel" at bounding box center [289, 82] width 61 height 9
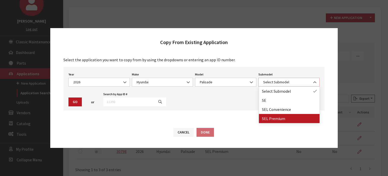
select select "1282"
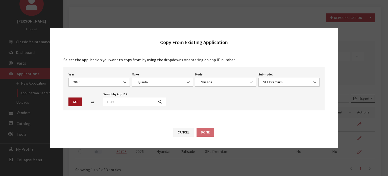
click at [74, 103] on button "Go" at bounding box center [75, 101] width 13 height 9
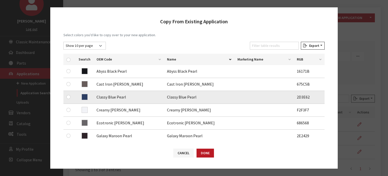
scroll to position [76, 0]
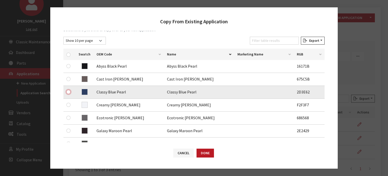
click at [70, 91] on input "checkbox" at bounding box center [69, 92] width 4 height 4
checkbox input "true"
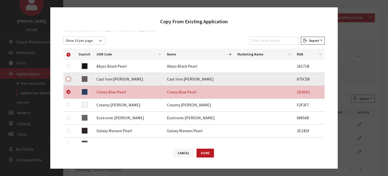
click at [68, 79] on input "checkbox" at bounding box center [69, 79] width 4 height 4
checkbox input "true"
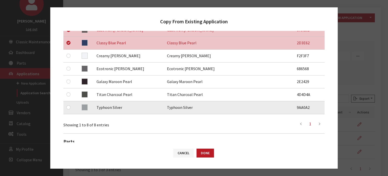
scroll to position [126, 0]
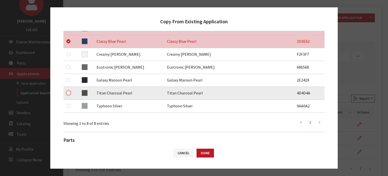
click at [67, 94] on input "checkbox" at bounding box center [69, 93] width 4 height 4
checkbox input "true"
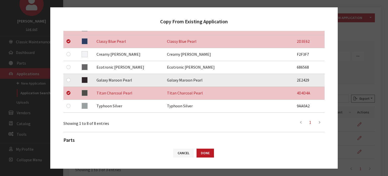
scroll to position [101, 0]
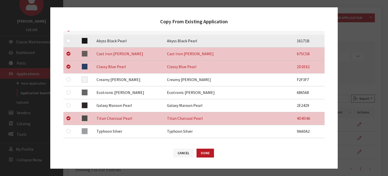
click at [73, 42] on td at bounding box center [69, 41] width 12 height 13
click at [70, 41] on input "checkbox" at bounding box center [69, 41] width 4 height 4
checkbox input "true"
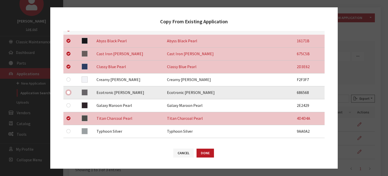
click at [68, 93] on input "checkbox" at bounding box center [69, 92] width 4 height 4
checkbox input "true"
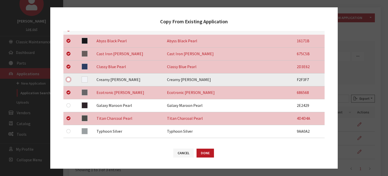
click at [69, 78] on input "checkbox" at bounding box center [69, 79] width 4 height 4
checkbox input "true"
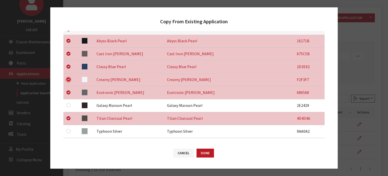
scroll to position [185, 0]
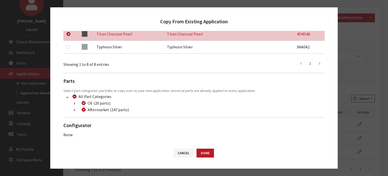
click at [76, 109] on button "button" at bounding box center [75, 110] width 10 height 6
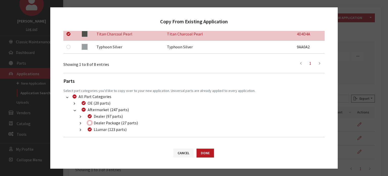
click at [90, 121] on input "Dealer Package (27 parts)" at bounding box center [90, 123] width 4 height 4
checkbox input "true"
click at [206, 152] on button "Done" at bounding box center [205, 152] width 17 height 9
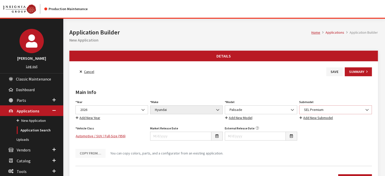
click at [334, 108] on span "SEL Premium" at bounding box center [335, 109] width 66 height 5
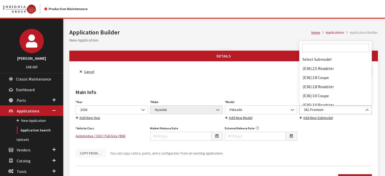
scroll to position [34326, 0]
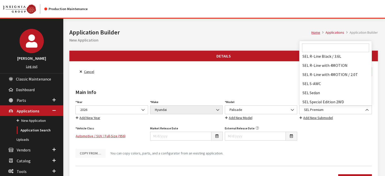
click at [321, 50] on input "Search" at bounding box center [335, 47] width 67 height 9
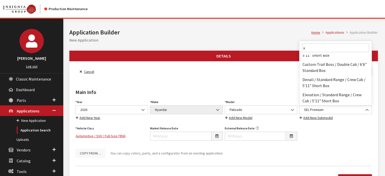
scroll to position [0, 0]
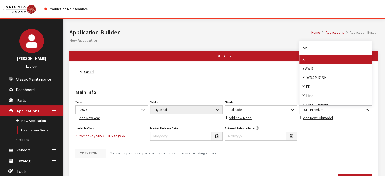
type input "xrt"
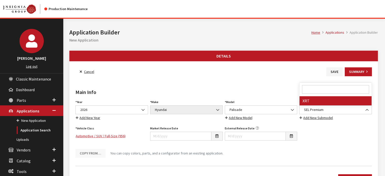
click at [327, 136] on div "Year Select Year [DATE] 2025 2024 2023 2022 2021 2020 2019 2018 2017 2016 2015 …" at bounding box center [223, 127] width 298 height 59
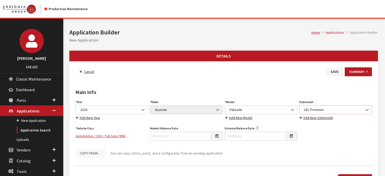
click at [343, 108] on span "SEL Premium" at bounding box center [335, 109] width 66 height 5
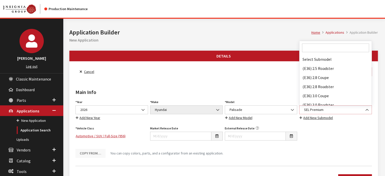
scroll to position [34326, 0]
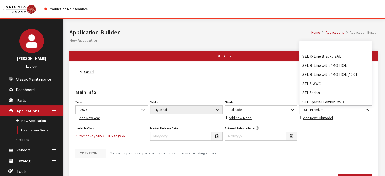
click at [321, 48] on input "Search" at bounding box center [335, 47] width 67 height 9
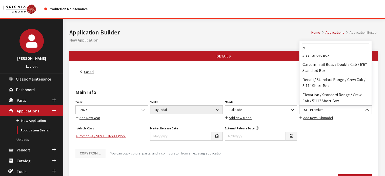
scroll to position [0, 0]
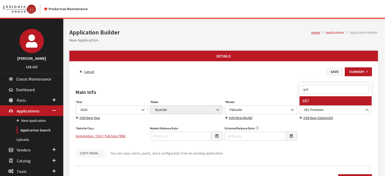
type input "xrt"
select select "3832"
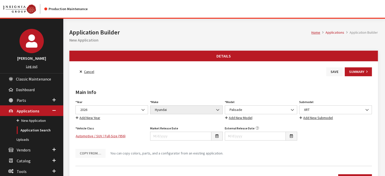
click at [334, 72] on button "Save" at bounding box center [334, 71] width 16 height 9
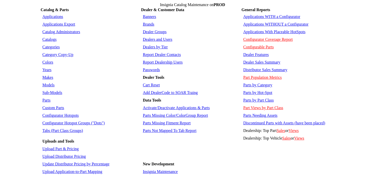
click at [50, 90] on link "Sub-Models" at bounding box center [52, 92] width 20 height 4
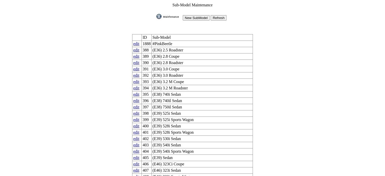
click at [193, 18] on input "New SubModel" at bounding box center [196, 17] width 27 height 5
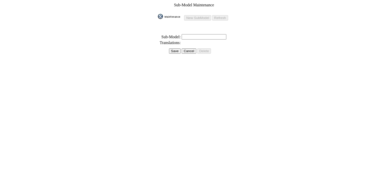
click at [190, 37] on table "Sub-Model Maintenance New SubModel Refresh * Sub-Model: Translations: Save Canc…" at bounding box center [194, 30] width 74 height 57
click at [207, 35] on input "text" at bounding box center [204, 36] width 45 height 5
type input "XRT Pro"
click at [174, 49] on input "Save" at bounding box center [175, 50] width 12 height 5
click at [174, 49] on table "Sub-Model Maintenance SubModel XRT Pro Created! New SubModel Refresh * Sub-Mode…" at bounding box center [194, 27] width 74 height 51
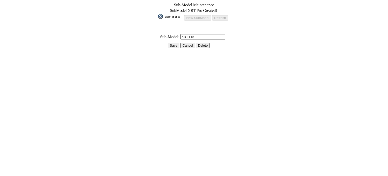
click at [172, 43] on input "Save" at bounding box center [174, 45] width 12 height 5
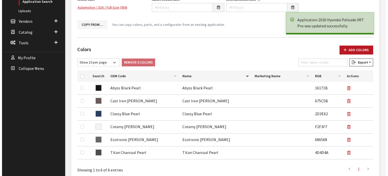
scroll to position [126, 0]
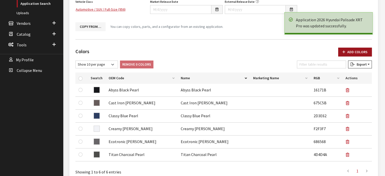
click at [352, 48] on button "Add Colors" at bounding box center [355, 52] width 34 height 9
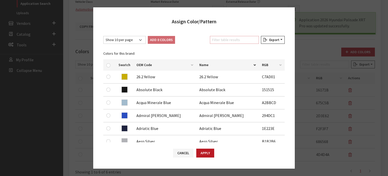
click at [224, 39] on input "Filter table results" at bounding box center [234, 40] width 49 height 8
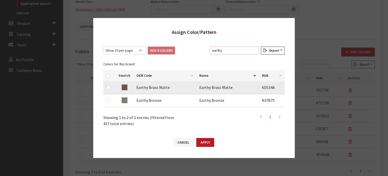
type input "earthy"
click at [107, 88] on input "checkbox" at bounding box center [108, 87] width 4 height 4
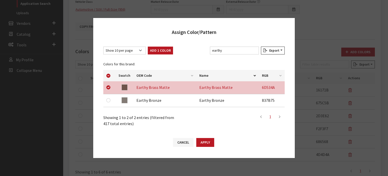
click at [171, 48] on button "Add 1 Color" at bounding box center [160, 51] width 25 height 8
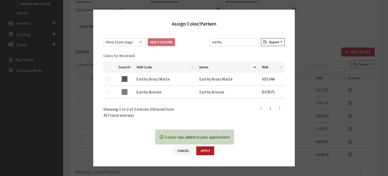
checkbox input "false"
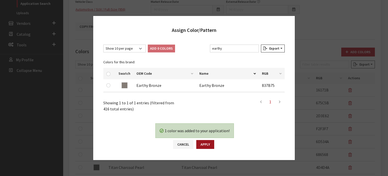
click at [207, 145] on button "Apply" at bounding box center [205, 144] width 18 height 9
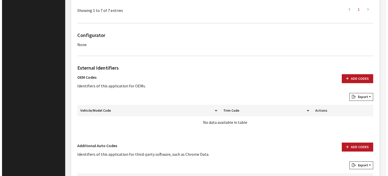
scroll to position [352, 0]
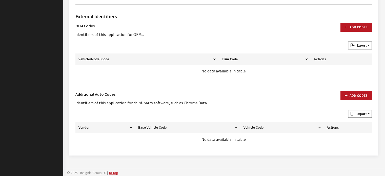
click at [361, 90] on div "External Identifiers OEM Codes Identifiers of this application for OEMs. Add Co…" at bounding box center [223, 79] width 298 height 141
click at [360, 94] on button "Add Codes" at bounding box center [355, 95] width 31 height 9
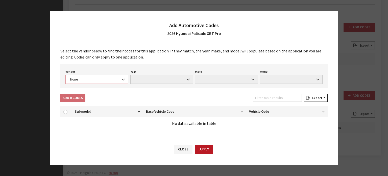
click at [111, 81] on span "None" at bounding box center [97, 79] width 56 height 5
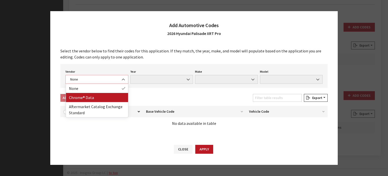
select select "2"
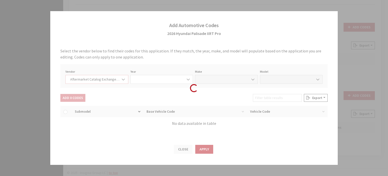
select select "2026"
select select "3"
select select "27567"
click at [110, 76] on div "Loading..." at bounding box center [194, 88] width 388 height 176
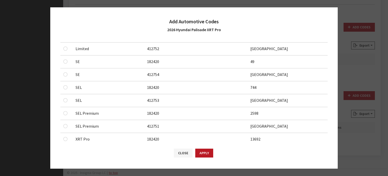
scroll to position [160, 0]
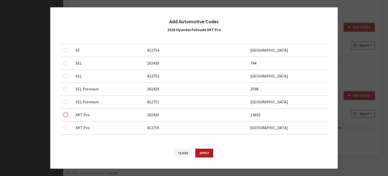
click at [65, 114] on input "checkbox" at bounding box center [65, 115] width 4 height 4
checkbox input "true"
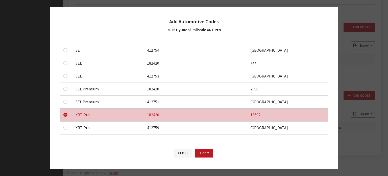
click at [67, 126] on div at bounding box center [66, 127] width 6 height 6
click at [67, 126] on input "checkbox" at bounding box center [65, 127] width 4 height 4
checkbox input "true"
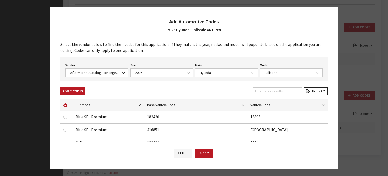
scroll to position [0, 0]
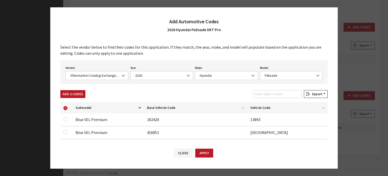
click at [81, 89] on div "Select the vendor below to find their codes for this application. If they match…" at bounding box center [194, 90] width 288 height 103
click at [79, 93] on button "Add 2 Codes" at bounding box center [72, 94] width 25 height 8
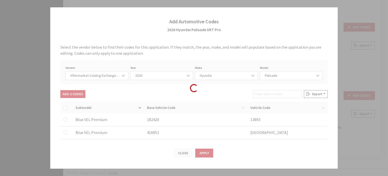
checkbox input "false"
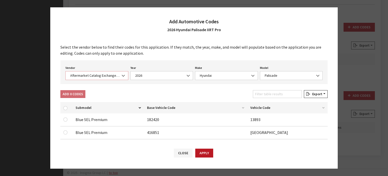
click at [99, 77] on span "Aftermarket Catalog Exchange Standard" at bounding box center [97, 75] width 56 height 5
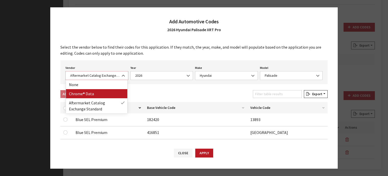
select select "4"
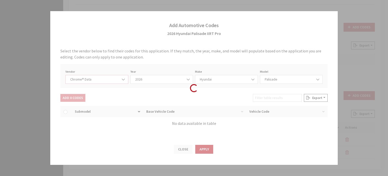
select select "2026"
select select "17"
select select "71499"
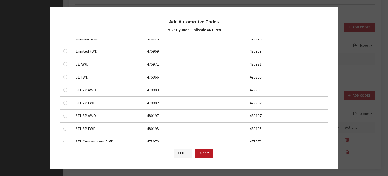
scroll to position [198, 0]
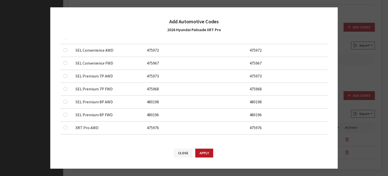
click at [69, 126] on div at bounding box center [66, 127] width 6 height 6
click at [66, 126] on input "checkbox" at bounding box center [65, 127] width 4 height 4
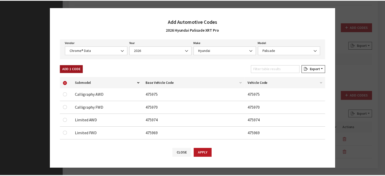
scroll to position [0, 0]
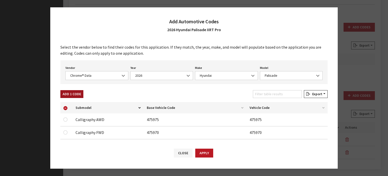
click at [78, 93] on button "Add 1 Code" at bounding box center [71, 94] width 23 height 8
checkbox input "false"
click at [198, 149] on button "Apply" at bounding box center [204, 152] width 18 height 9
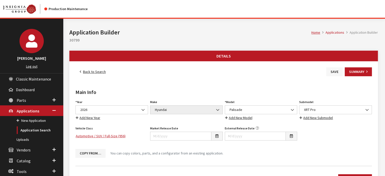
click at [332, 70] on button "Save" at bounding box center [334, 71] width 16 height 9
click at [91, 73] on link "Back to Search" at bounding box center [92, 71] width 35 height 9
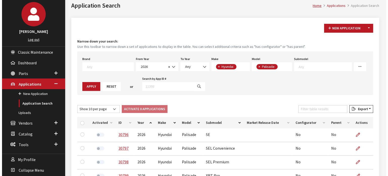
scroll to position [26, 0]
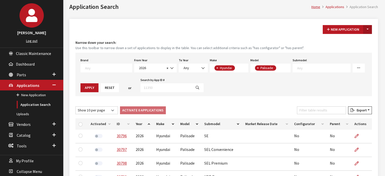
click at [364, 27] on button "Toggle Dropdown" at bounding box center [367, 29] width 9 height 9
click at [362, 39] on button "New From Existing..." at bounding box center [349, 40] width 43 height 9
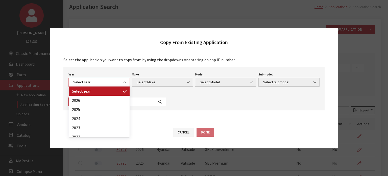
click at [103, 86] on span "Select Year" at bounding box center [99, 82] width 61 height 9
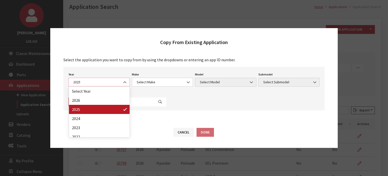
click at [96, 84] on span "2025" at bounding box center [99, 81] width 55 height 5
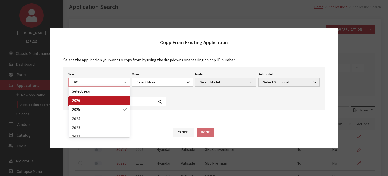
select select "44"
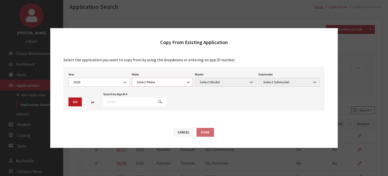
click at [144, 84] on span "Select Make" at bounding box center [162, 81] width 55 height 5
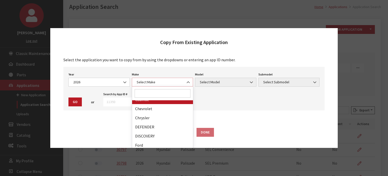
scroll to position [76, 0]
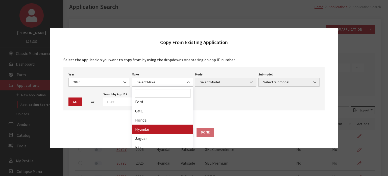
drag, startPoint x: 154, startPoint y: 127, endPoint x: 157, endPoint y: 123, distance: 5.6
select select "30"
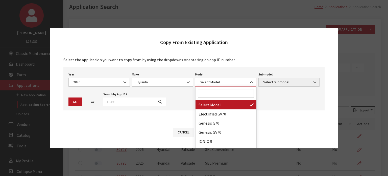
click at [228, 84] on span "Select Model" at bounding box center [226, 81] width 55 height 5
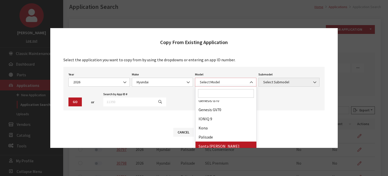
scroll to position [40, 0]
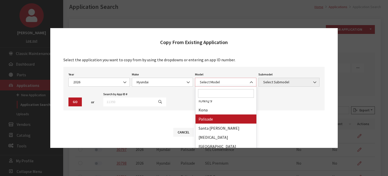
select select "1068"
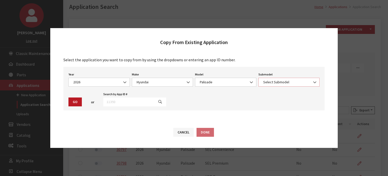
click at [268, 79] on span "Select Submodel" at bounding box center [289, 82] width 61 height 9
click at [308, 76] on div "Submodel Select Submodel SE SEL Convenience SEL Premium XRT Pro XRT Pro" at bounding box center [289, 79] width 63 height 16
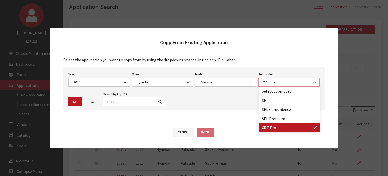
click at [303, 83] on span "XRT Pro" at bounding box center [289, 81] width 55 height 5
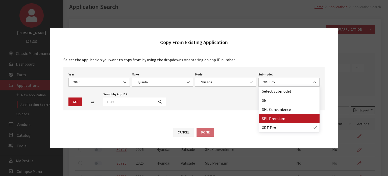
drag, startPoint x: 290, startPoint y: 117, endPoint x: 246, endPoint y: 116, distance: 43.5
select select "1282"
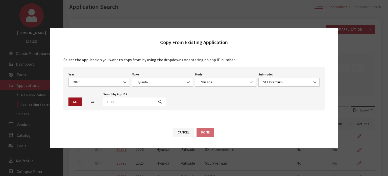
click at [75, 99] on button "Go" at bounding box center [75, 101] width 13 height 9
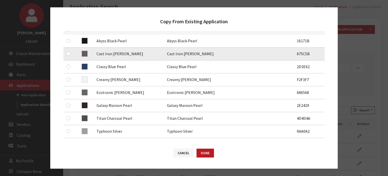
scroll to position [76, 0]
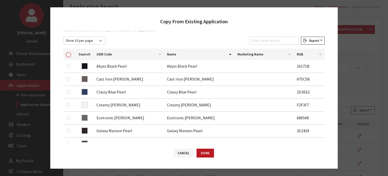
click at [70, 54] on input "checkbox" at bounding box center [69, 55] width 4 height 4
checkbox input "true"
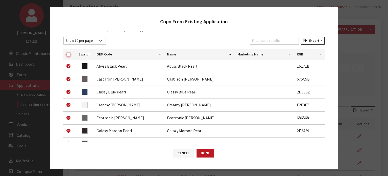
checkbox input "true"
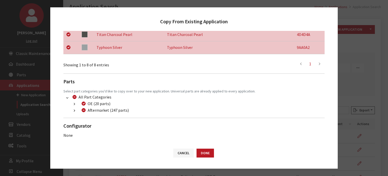
scroll to position [185, 0]
click at [73, 108] on button "button" at bounding box center [75, 110] width 10 height 6
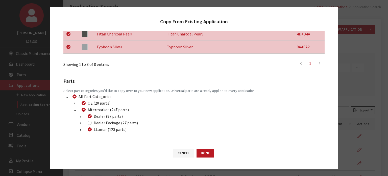
click at [92, 123] on div "Dealer Package (27 parts)" at bounding box center [112, 123] width 52 height 6
click at [90, 123] on input "Dealer Package (27 parts)" at bounding box center [90, 123] width 4 height 4
checkbox input "true"
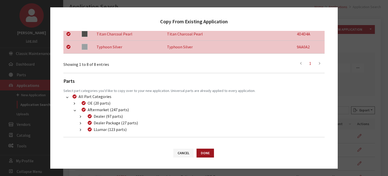
click at [208, 151] on button "Done" at bounding box center [205, 152] width 17 height 9
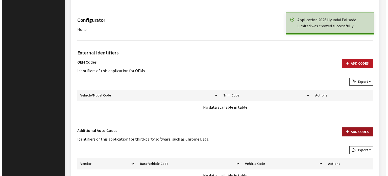
scroll to position [365, 0]
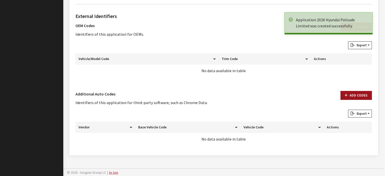
click at [357, 91] on button "Add Codes" at bounding box center [355, 95] width 31 height 9
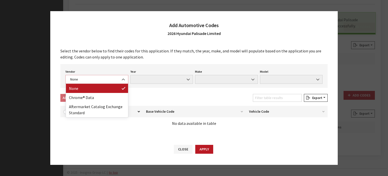
click at [92, 79] on span "None" at bounding box center [97, 79] width 56 height 5
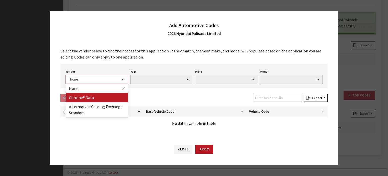
select select "4"
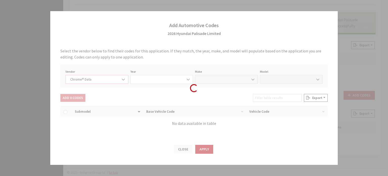
select select "2026"
select select "17"
select select "71499"
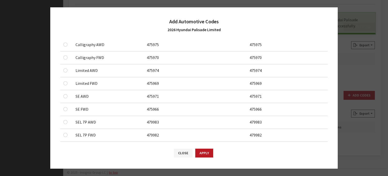
scroll to position [76, 0]
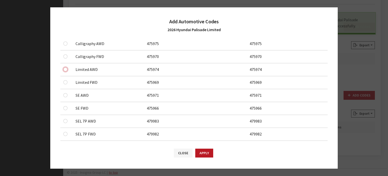
click at [65, 70] on input "checkbox" at bounding box center [65, 69] width 4 height 4
checkbox input "true"
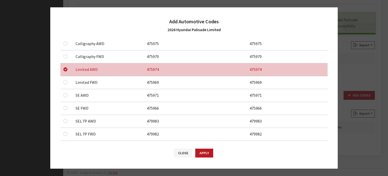
drag, startPoint x: 67, startPoint y: 88, endPoint x: 65, endPoint y: 82, distance: 6.3
click at [66, 87] on td at bounding box center [66, 82] width 12 height 13
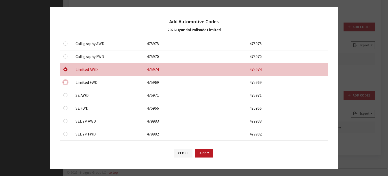
drag, startPoint x: 65, startPoint y: 81, endPoint x: 67, endPoint y: 85, distance: 4.8
click at [65, 81] on input "checkbox" at bounding box center [65, 82] width 4 height 4
checkbox input "true"
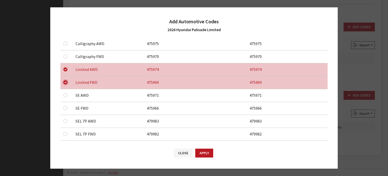
scroll to position [0, 0]
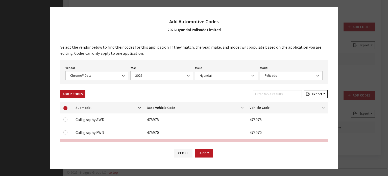
click at [71, 89] on div "Select the vendor below to find their codes for this application. If they match…" at bounding box center [194, 90] width 288 height 103
click at [71, 90] on button "Add 2 Codes" at bounding box center [72, 94] width 25 height 8
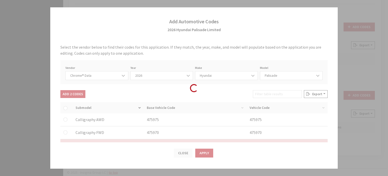
checkbox input "false"
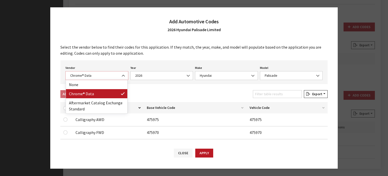
click at [103, 76] on span "Chrome® Data" at bounding box center [97, 75] width 56 height 5
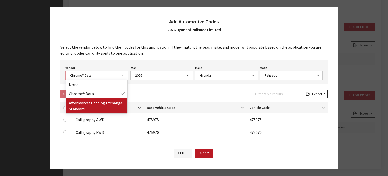
select select "2"
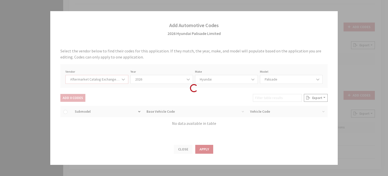
select select "2026"
select select "3"
select select "27567"
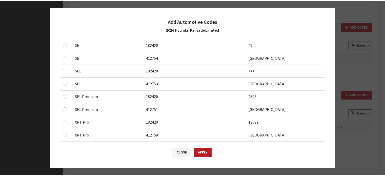
scroll to position [101, 0]
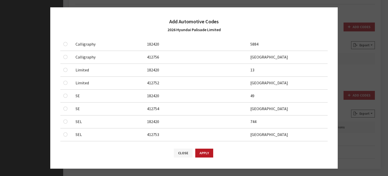
click at [64, 67] on div at bounding box center [66, 70] width 6 height 6
click at [66, 70] on input "checkbox" at bounding box center [65, 70] width 4 height 4
checkbox input "true"
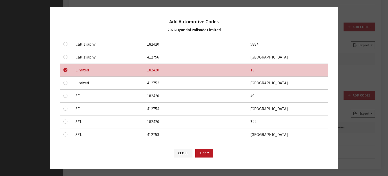
click at [67, 80] on div at bounding box center [66, 83] width 6 height 6
click at [64, 83] on input "checkbox" at bounding box center [65, 83] width 4 height 4
checkbox input "true"
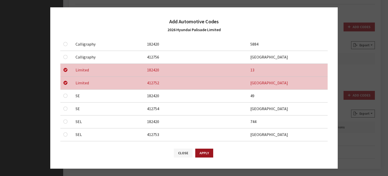
click at [208, 150] on button "Apply" at bounding box center [204, 152] width 18 height 9
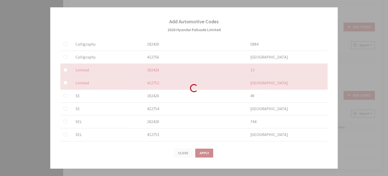
checkbox input "false"
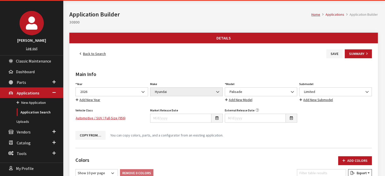
scroll to position [0, 0]
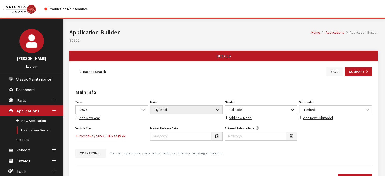
drag, startPoint x: 328, startPoint y: 77, endPoint x: 329, endPoint y: 74, distance: 3.3
click at [329, 73] on button "Save" at bounding box center [334, 71] width 16 height 9
click at [99, 72] on link "Back to Search" at bounding box center [92, 71] width 35 height 9
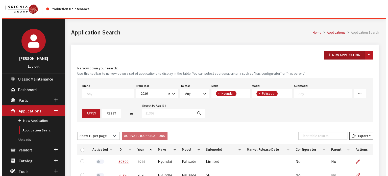
scroll to position [12, 0]
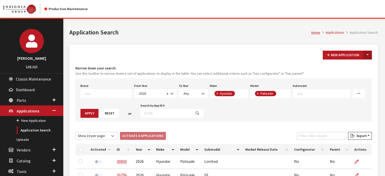
click at [368, 52] on button "Toggle Dropdown" at bounding box center [367, 55] width 9 height 9
click at [346, 67] on button "New From Existing..." at bounding box center [349, 65] width 43 height 9
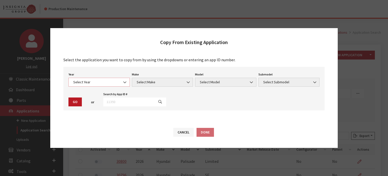
click at [106, 78] on span "Select Year" at bounding box center [99, 82] width 61 height 9
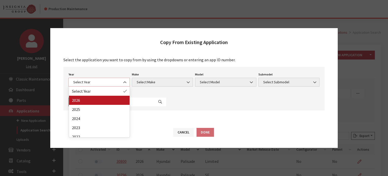
select select "44"
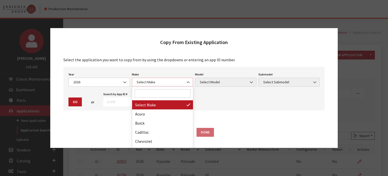
click at [148, 85] on span "Select Make" at bounding box center [162, 82] width 61 height 9
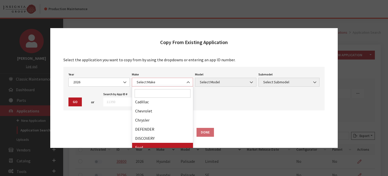
scroll to position [76, 0]
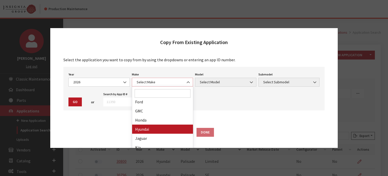
select select "30"
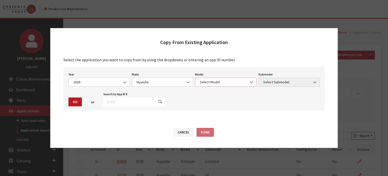
click at [222, 80] on span "Select Model" at bounding box center [226, 81] width 55 height 5
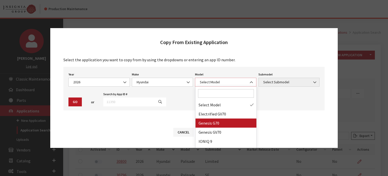
scroll to position [40, 0]
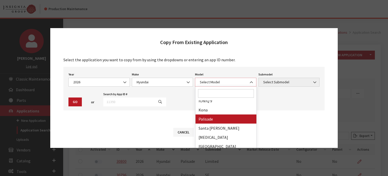
select select "1068"
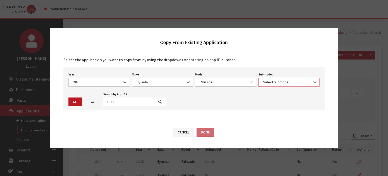
click at [279, 78] on span "Select Submodel" at bounding box center [289, 82] width 61 height 9
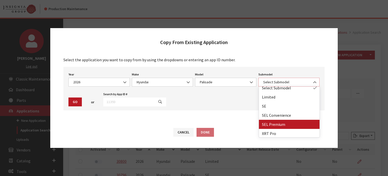
scroll to position [4, 0]
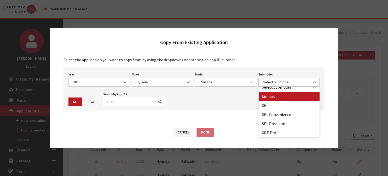
drag, startPoint x: 270, startPoint y: 97, endPoint x: 197, endPoint y: 103, distance: 73.1
select select "118"
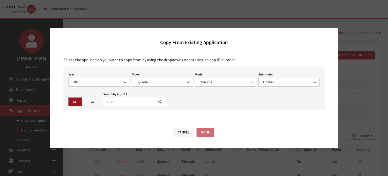
click at [77, 102] on button "Go" at bounding box center [75, 101] width 13 height 9
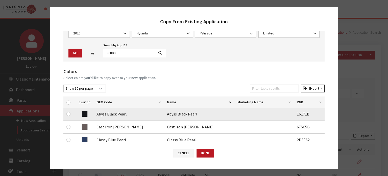
scroll to position [25, 0]
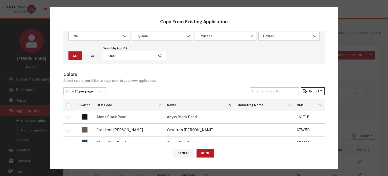
click at [65, 104] on th at bounding box center [69, 104] width 12 height 11
click at [70, 105] on input "checkbox" at bounding box center [69, 105] width 4 height 4
checkbox input "true"
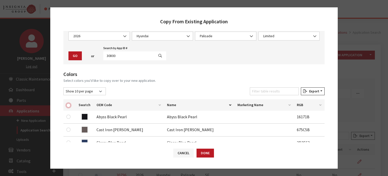
checkbox input "true"
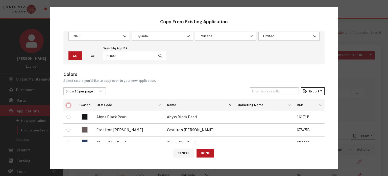
checkbox input "true"
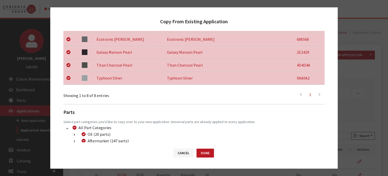
scroll to position [177, 0]
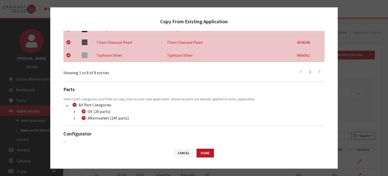
click at [74, 119] on button "button" at bounding box center [75, 119] width 10 height 6
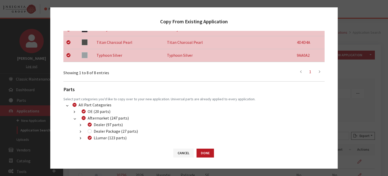
click at [92, 130] on div "Dealer Package (27 parts)" at bounding box center [112, 131] width 52 height 6
click at [91, 132] on input "Dealer Package (27 parts)" at bounding box center [90, 131] width 4 height 4
checkbox input "true"
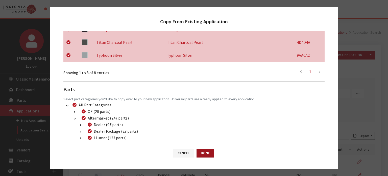
click at [205, 149] on button "Done" at bounding box center [205, 152] width 17 height 9
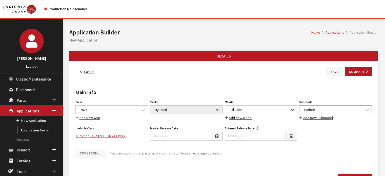
click at [336, 106] on span "Limited" at bounding box center [335, 109] width 73 height 9
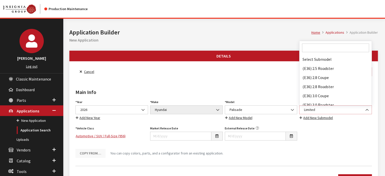
scroll to position [23804, 0]
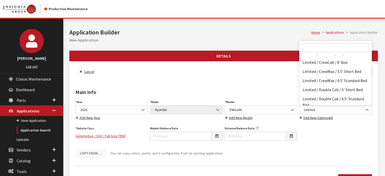
click at [314, 42] on span at bounding box center [335, 48] width 72 height 14
click at [313, 47] on input "Search" at bounding box center [335, 47] width 67 height 9
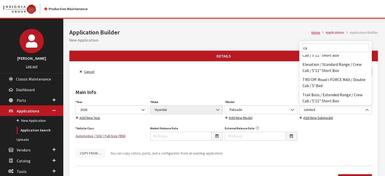
scroll to position [0, 0]
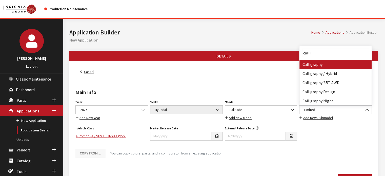
type input "calli"
select select "3210"
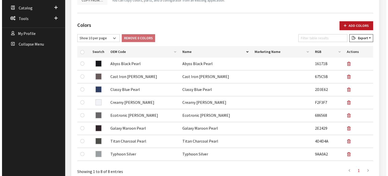
scroll to position [126, 0]
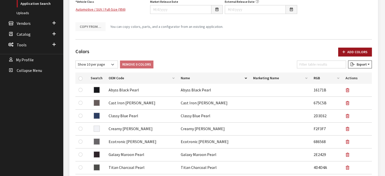
click at [348, 52] on button "Add Colors" at bounding box center [355, 52] width 34 height 9
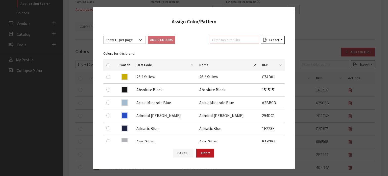
click at [216, 37] on input "Filter table results" at bounding box center [234, 40] width 49 height 8
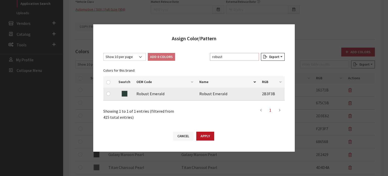
type input "robust"
click at [108, 95] on input "checkbox" at bounding box center [108, 94] width 4 height 4
checkbox input "true"
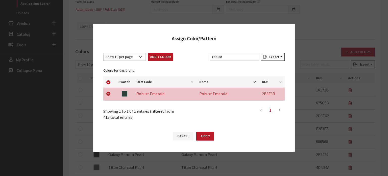
click at [165, 56] on button "Add 1 Color" at bounding box center [160, 57] width 25 height 8
checkbox input "false"
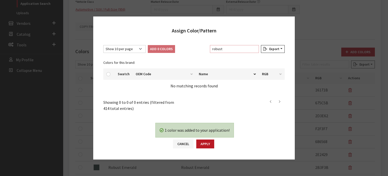
click at [221, 50] on input "robust" at bounding box center [234, 49] width 49 height 8
click at [221, 50] on div "Show 10 per page Show 25 per page Show 50 per page Show 100 per page Show 1000 …" at bounding box center [194, 78] width 182 height 67
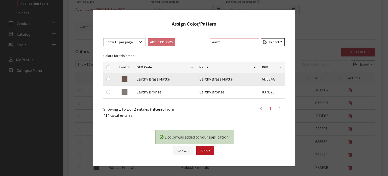
type input "earth"
click at [107, 80] on input "checkbox" at bounding box center [108, 79] width 4 height 4
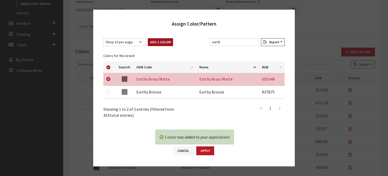
click at [168, 45] on button "Add 1 Color" at bounding box center [160, 42] width 25 height 8
checkbox input "false"
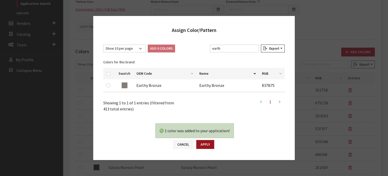
click at [202, 143] on button "Apply" at bounding box center [205, 144] width 18 height 9
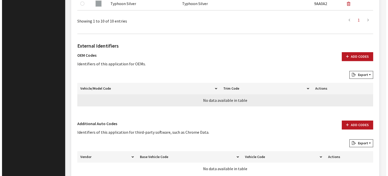
scroll to position [358, 0]
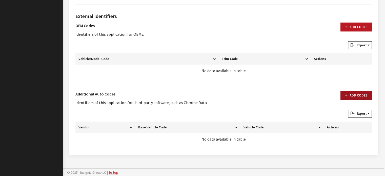
click at [351, 95] on button "Add Codes" at bounding box center [355, 95] width 31 height 9
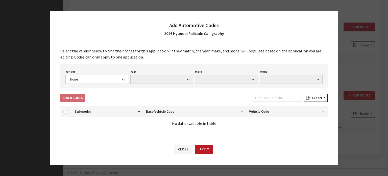
click at [103, 84] on div "Vendor None Chrome® Data Aftermarket Catalog Exchange Standard None Year None M…" at bounding box center [194, 76] width 268 height 24
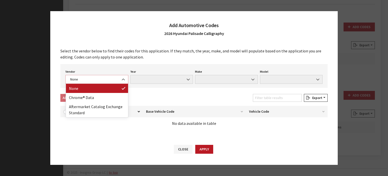
click at [103, 79] on span "None" at bounding box center [97, 79] width 56 height 5
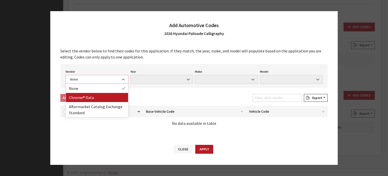
select select "4"
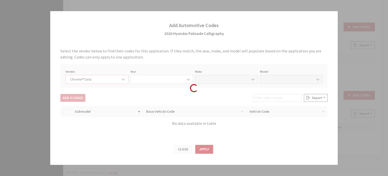
select select "2026"
select select "17"
select select "71499"
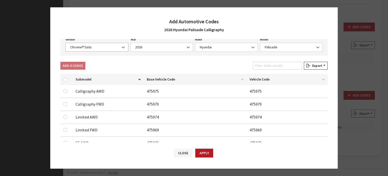
scroll to position [25, 0]
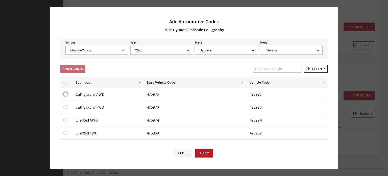
click at [67, 94] on input "checkbox" at bounding box center [65, 94] width 4 height 4
checkbox input "true"
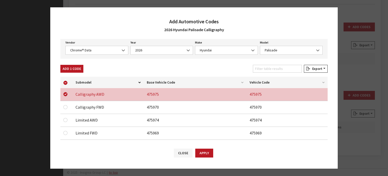
click at [64, 103] on td at bounding box center [66, 107] width 12 height 13
click at [65, 106] on input "checkbox" at bounding box center [65, 107] width 4 height 4
checkbox input "true"
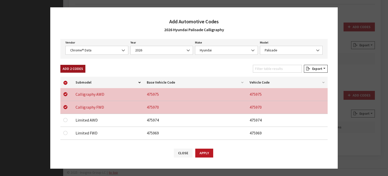
click at [76, 65] on button "Add 2 Codes" at bounding box center [72, 69] width 25 height 8
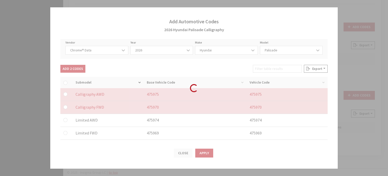
checkbox input "false"
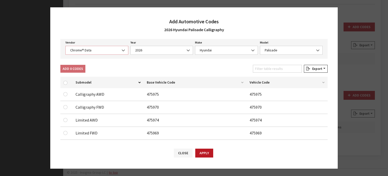
click at [91, 53] on span "Chrome® Data" at bounding box center [96, 50] width 63 height 9
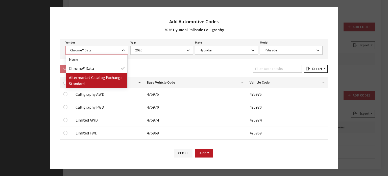
select select "2"
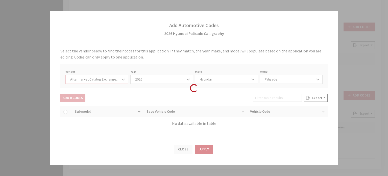
select select "2026"
select select "3"
select select "27567"
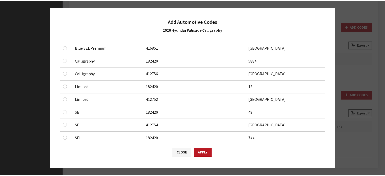
scroll to position [76, 0]
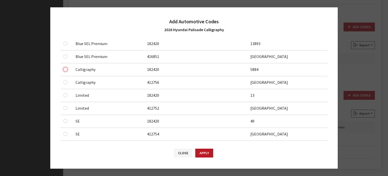
click at [67, 69] on input "checkbox" at bounding box center [65, 69] width 4 height 4
checkbox input "true"
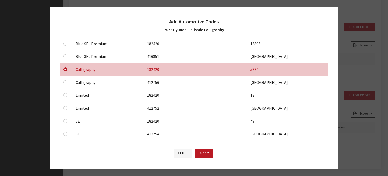
click at [65, 85] on td at bounding box center [66, 82] width 12 height 13
click at [65, 82] on input "checkbox" at bounding box center [65, 82] width 4 height 4
checkbox input "true"
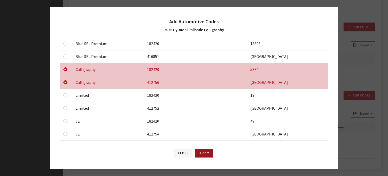
click at [200, 149] on button "Apply" at bounding box center [204, 152] width 18 height 9
checkbox input "false"
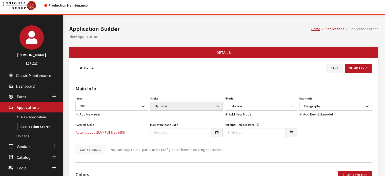
scroll to position [0, 0]
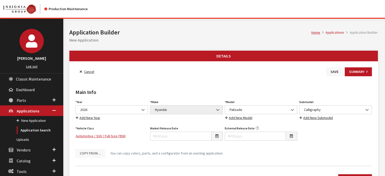
click at [334, 73] on button "Save" at bounding box center [334, 71] width 16 height 9
click at [329, 70] on button "Save" at bounding box center [334, 71] width 16 height 9
click at [105, 71] on link "Back to Search" at bounding box center [92, 71] width 35 height 9
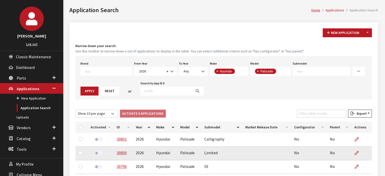
scroll to position [101, 0]
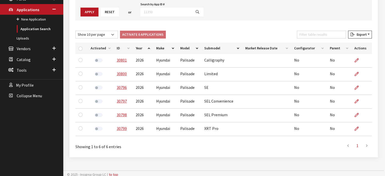
click at [121, 49] on th "ID" at bounding box center [123, 47] width 19 height 11
